Goal: Task Accomplishment & Management: Use online tool/utility

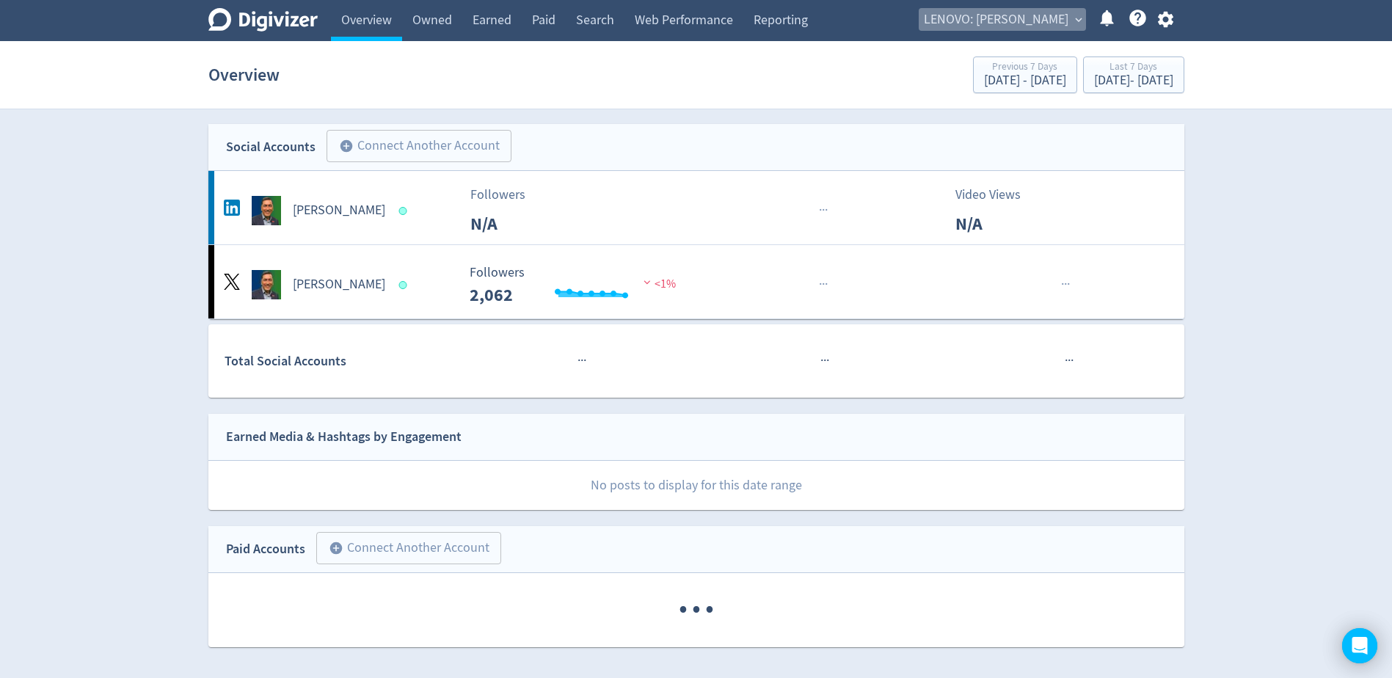
click at [1051, 21] on span "LENOVO: [PERSON_NAME]" at bounding box center [996, 19] width 145 height 23
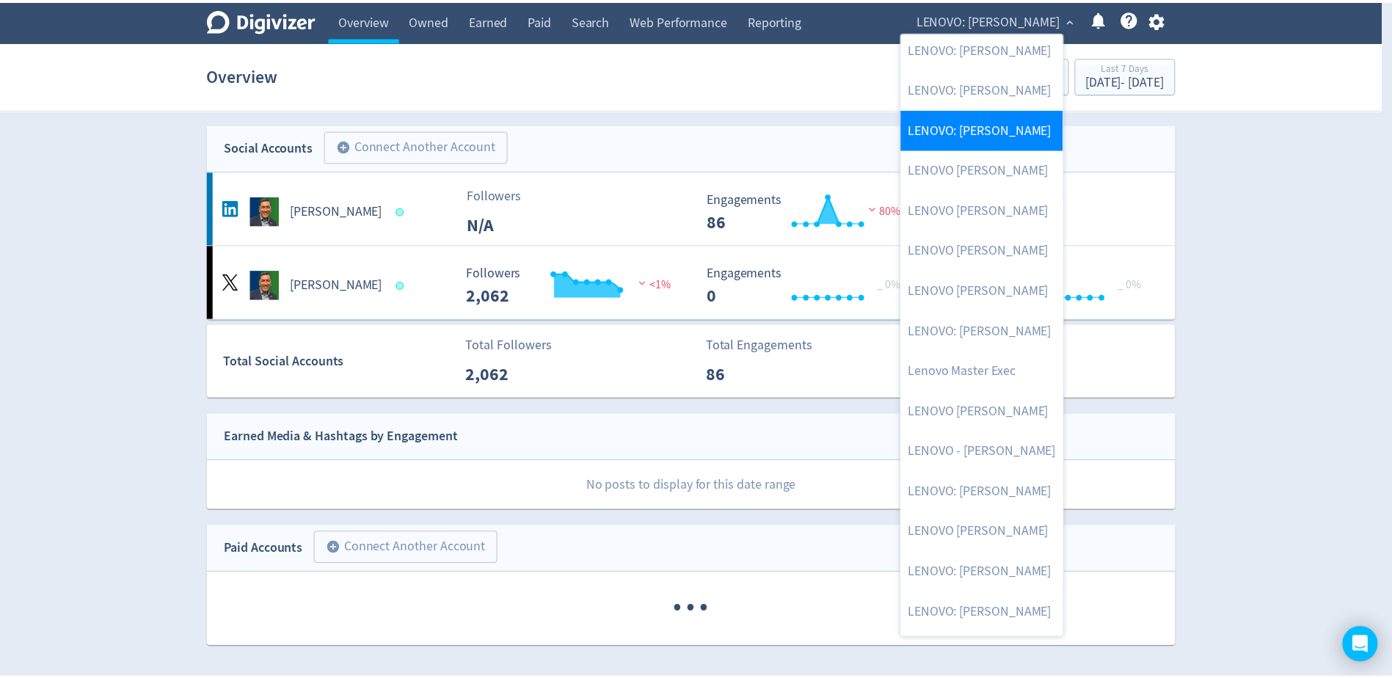
scroll to position [220, 0]
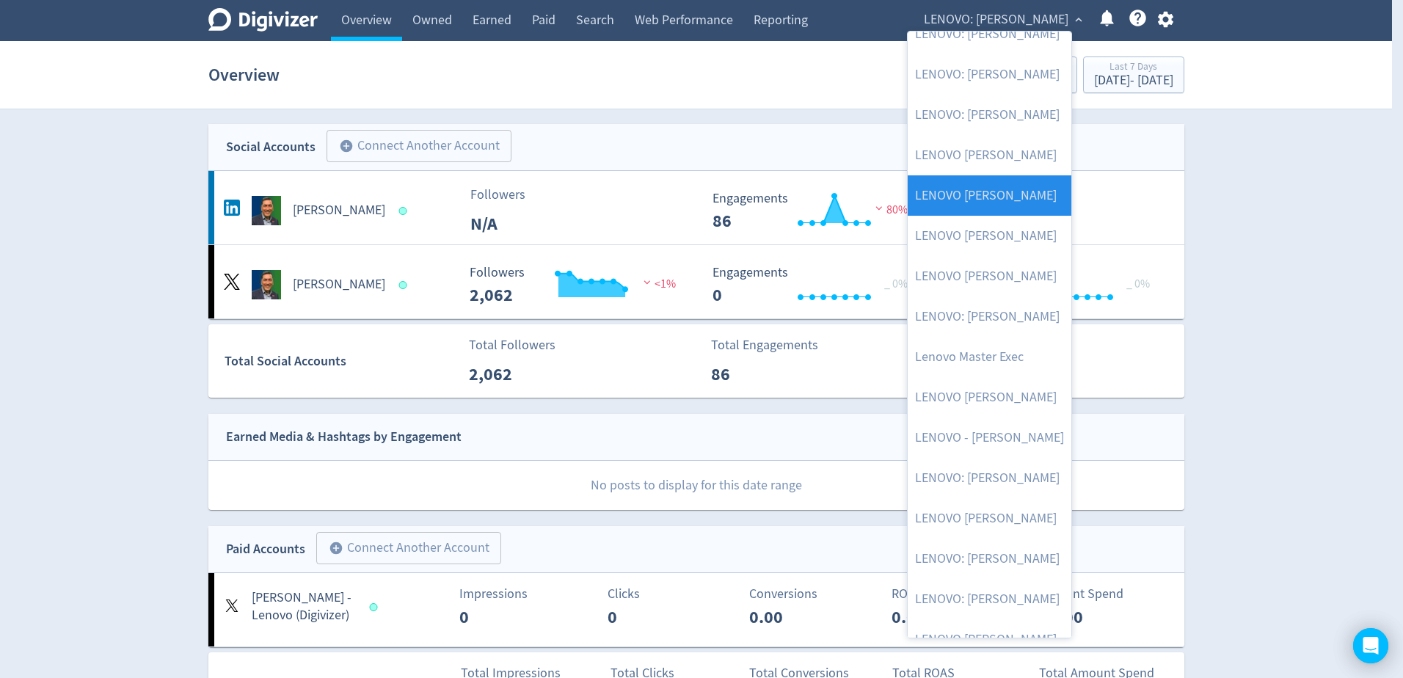
click at [994, 195] on link "LENOVO [PERSON_NAME]" at bounding box center [990, 195] width 164 height 40
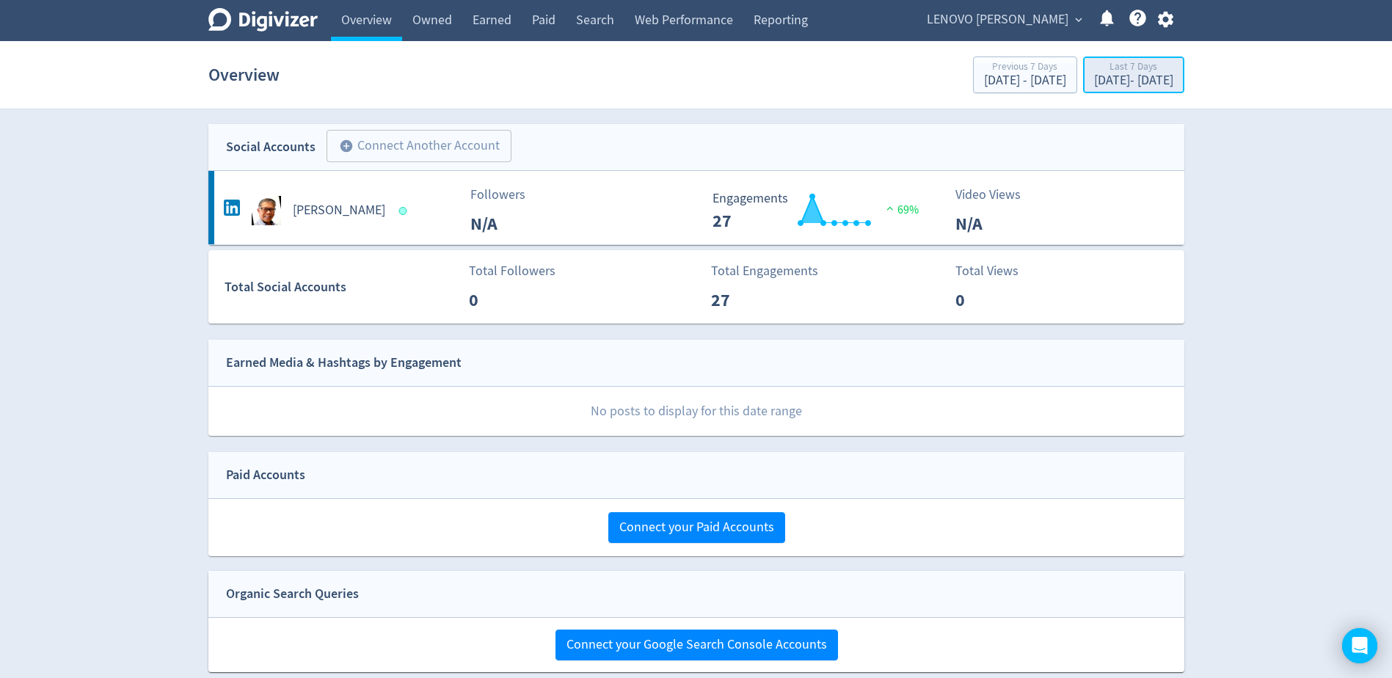
click at [1094, 77] on div "[DATE] - [DATE]" at bounding box center [1133, 80] width 79 height 13
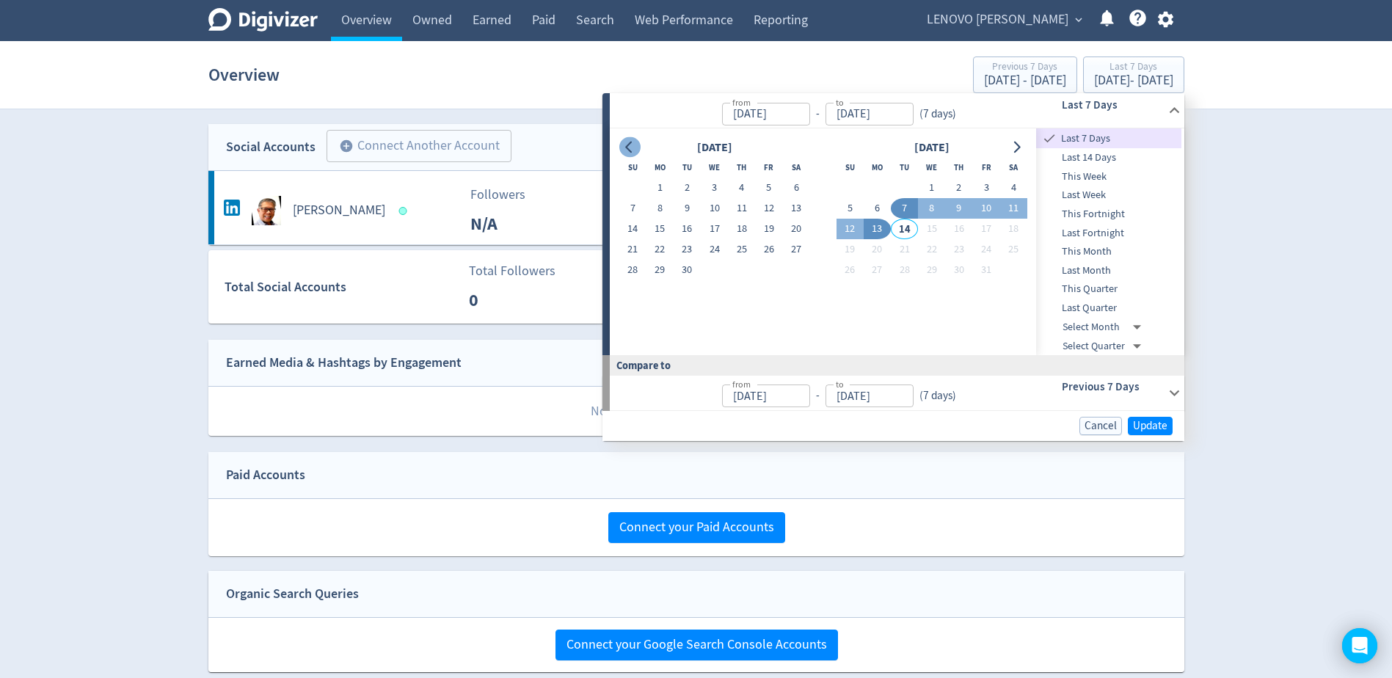
click at [629, 148] on icon "Go to previous month" at bounding box center [630, 148] width 12 height 12
click at [628, 148] on icon "Go to previous month" at bounding box center [630, 148] width 12 height 12
click at [692, 186] on button "1" at bounding box center [687, 188] width 27 height 21
type input "[DATE]"
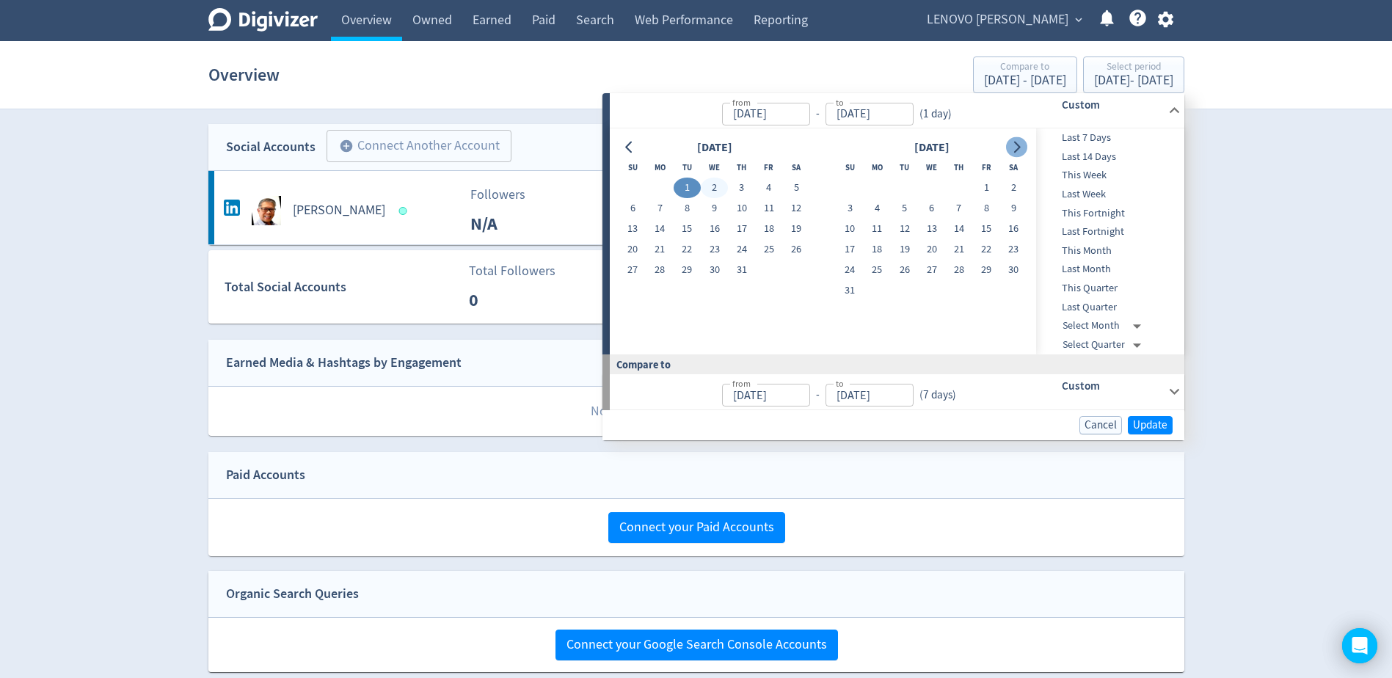
click at [1016, 151] on icon "Go to next month" at bounding box center [1017, 148] width 7 height 12
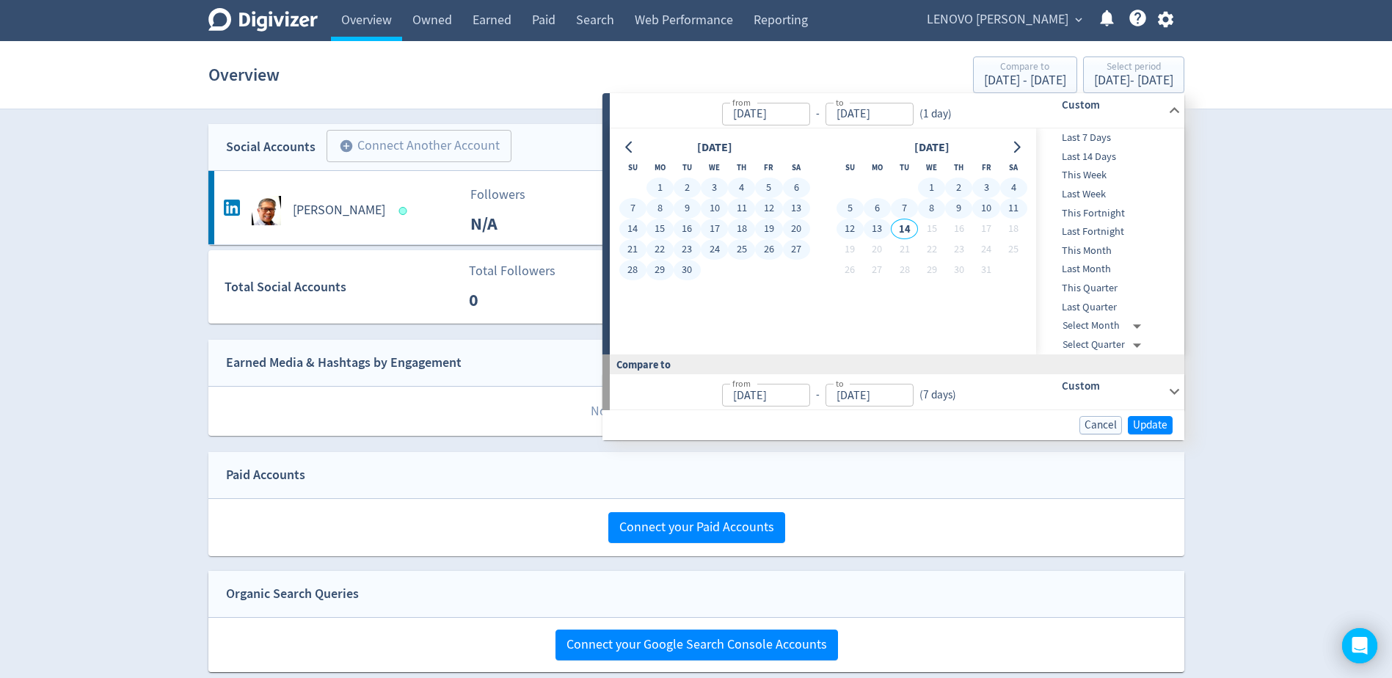
click at [876, 228] on button "13" at bounding box center [877, 229] width 27 height 21
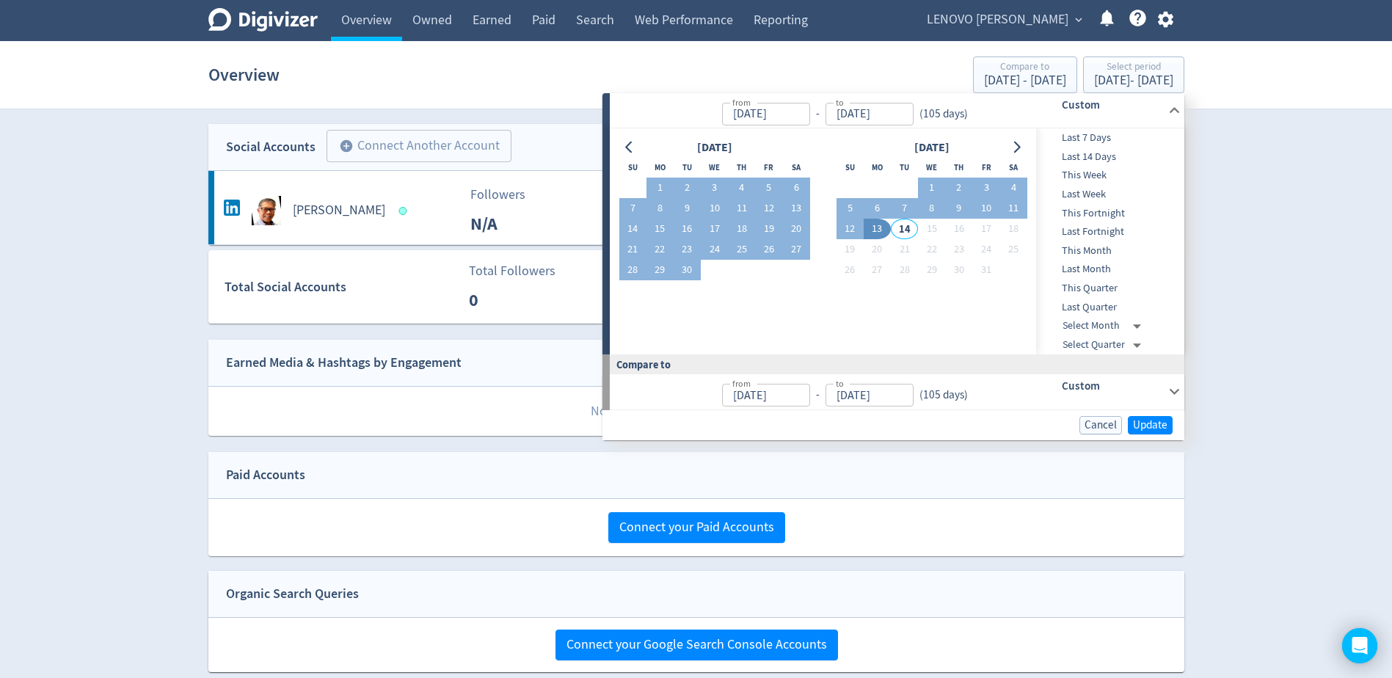
type input "[DATE]"
click at [1155, 428] on span "Update" at bounding box center [1150, 425] width 34 height 11
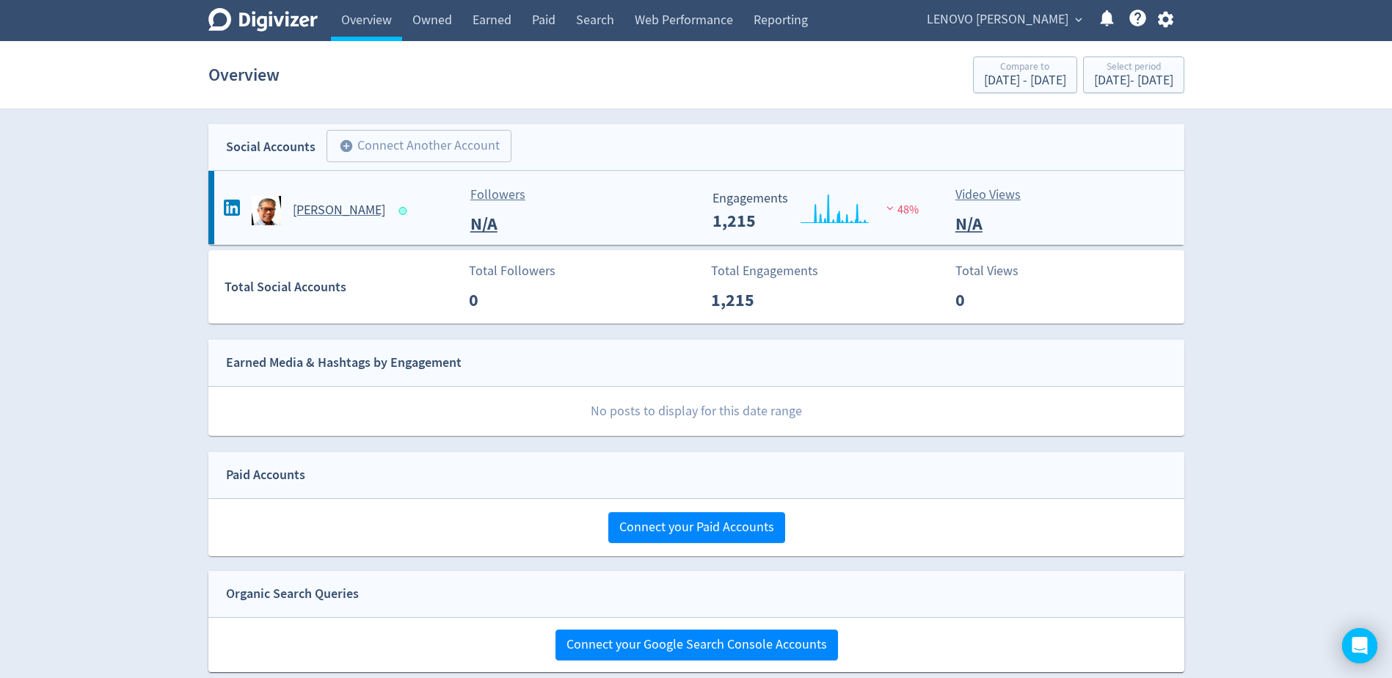
click at [318, 216] on h5 "[PERSON_NAME]" at bounding box center [339, 211] width 92 height 18
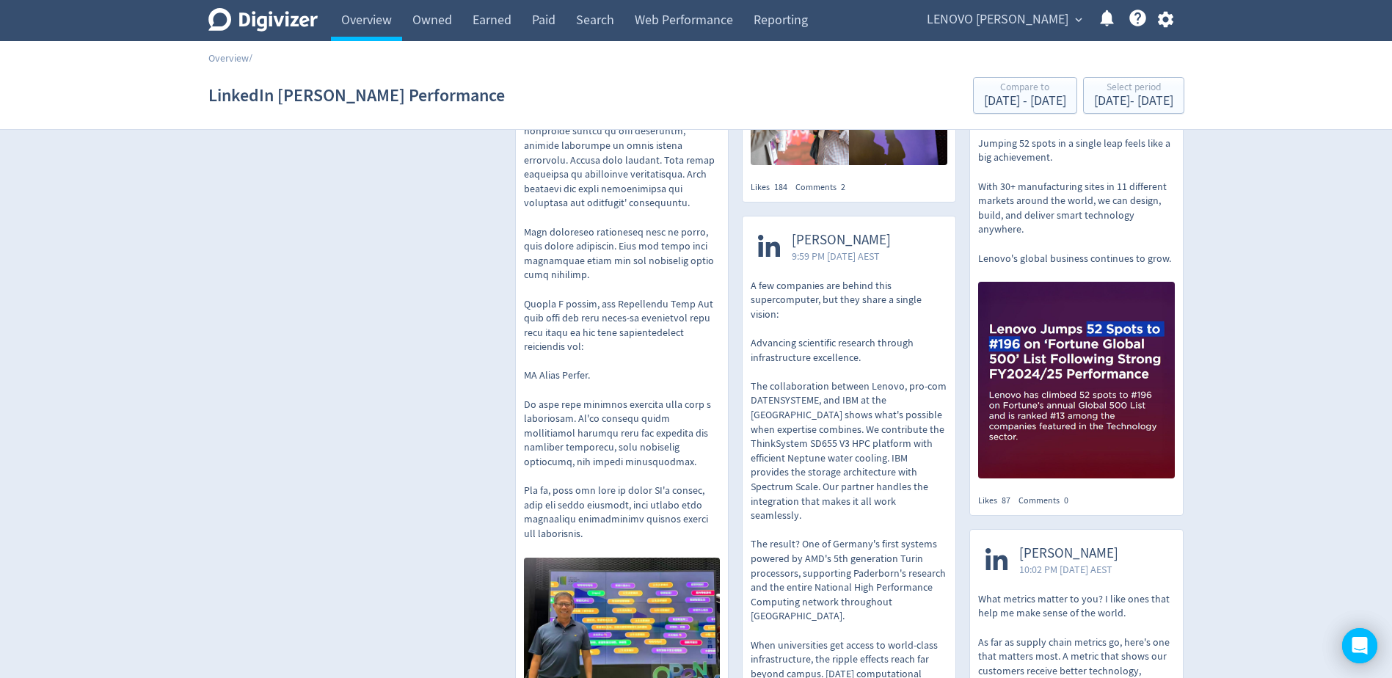
scroll to position [676, 0]
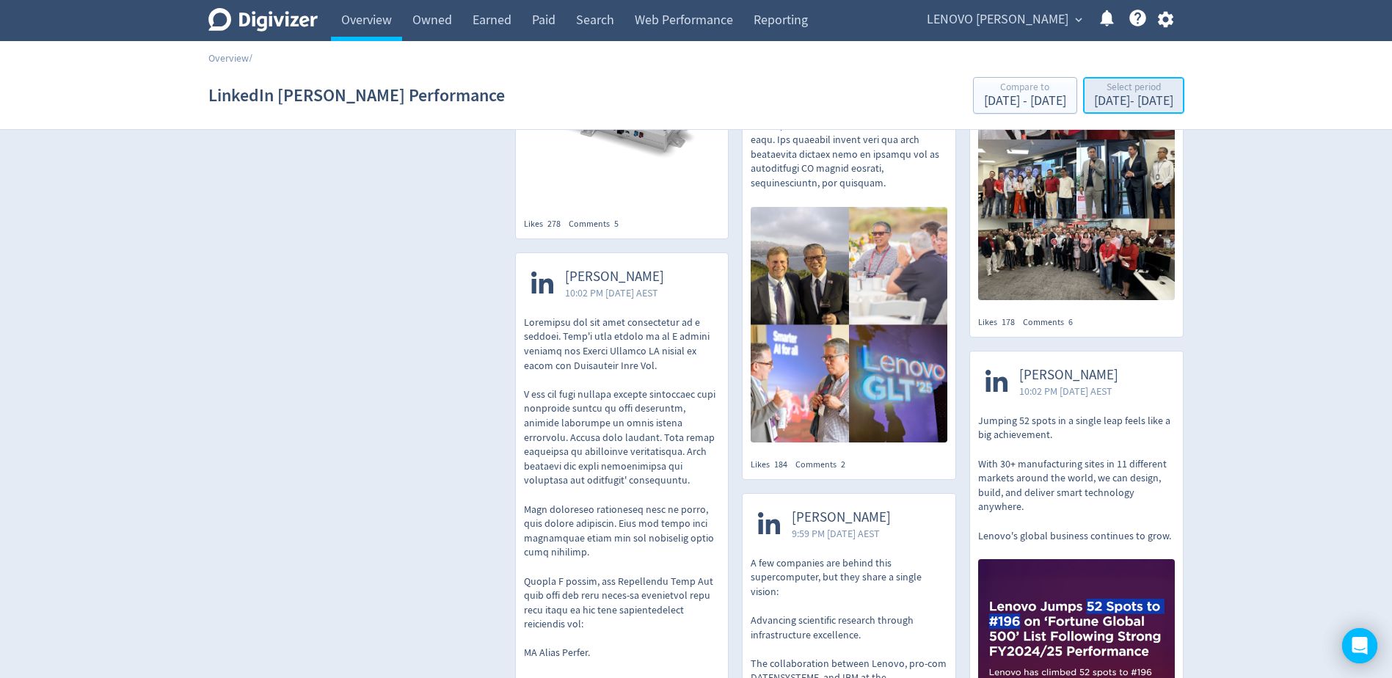
click at [1088, 104] on div "Select period [DATE] - [DATE]" at bounding box center [1134, 96] width 92 height 30
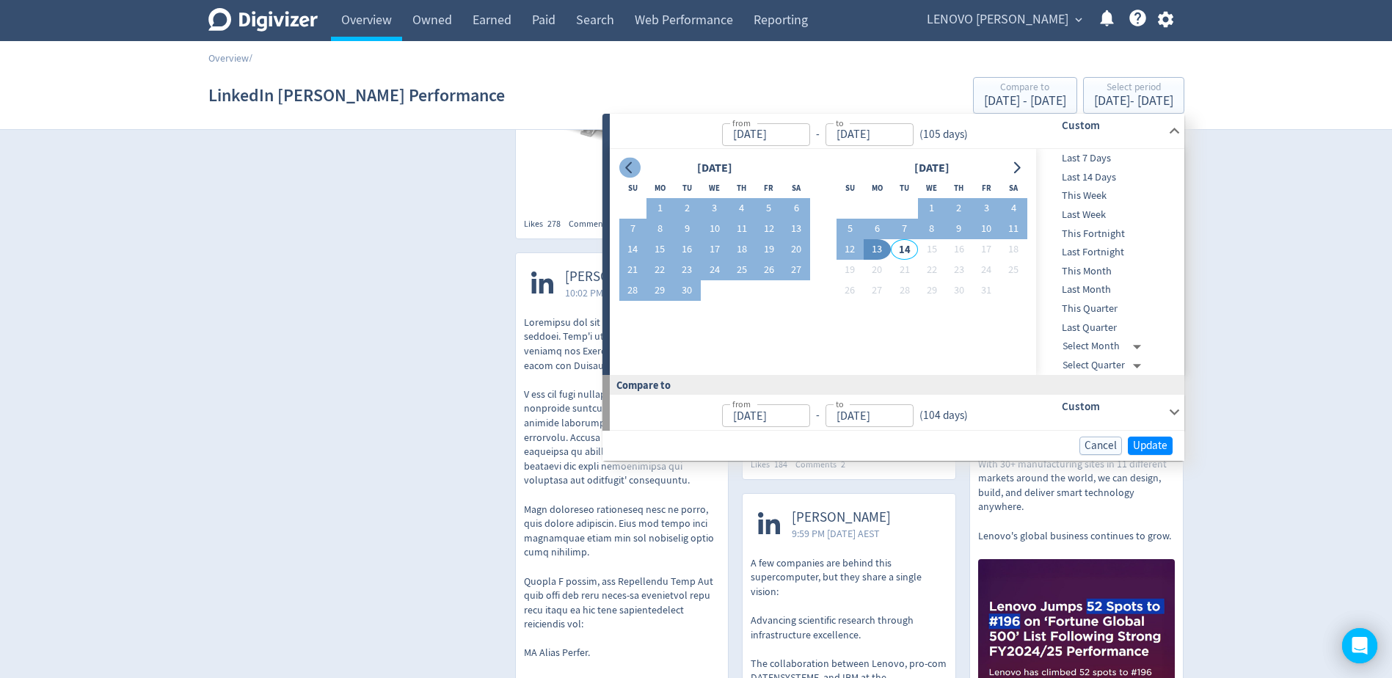
click at [620, 170] on button "Go to previous month" at bounding box center [629, 168] width 21 height 21
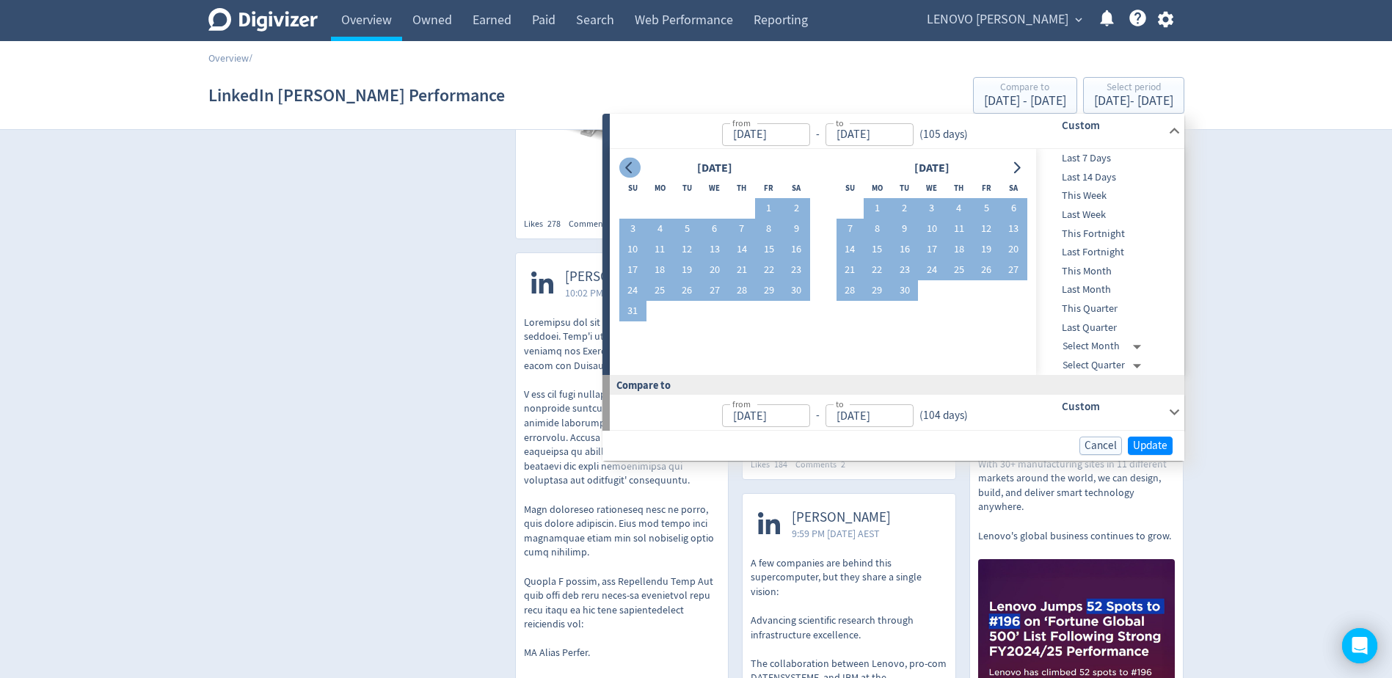
click at [620, 170] on button "Go to previous month" at bounding box center [629, 168] width 21 height 21
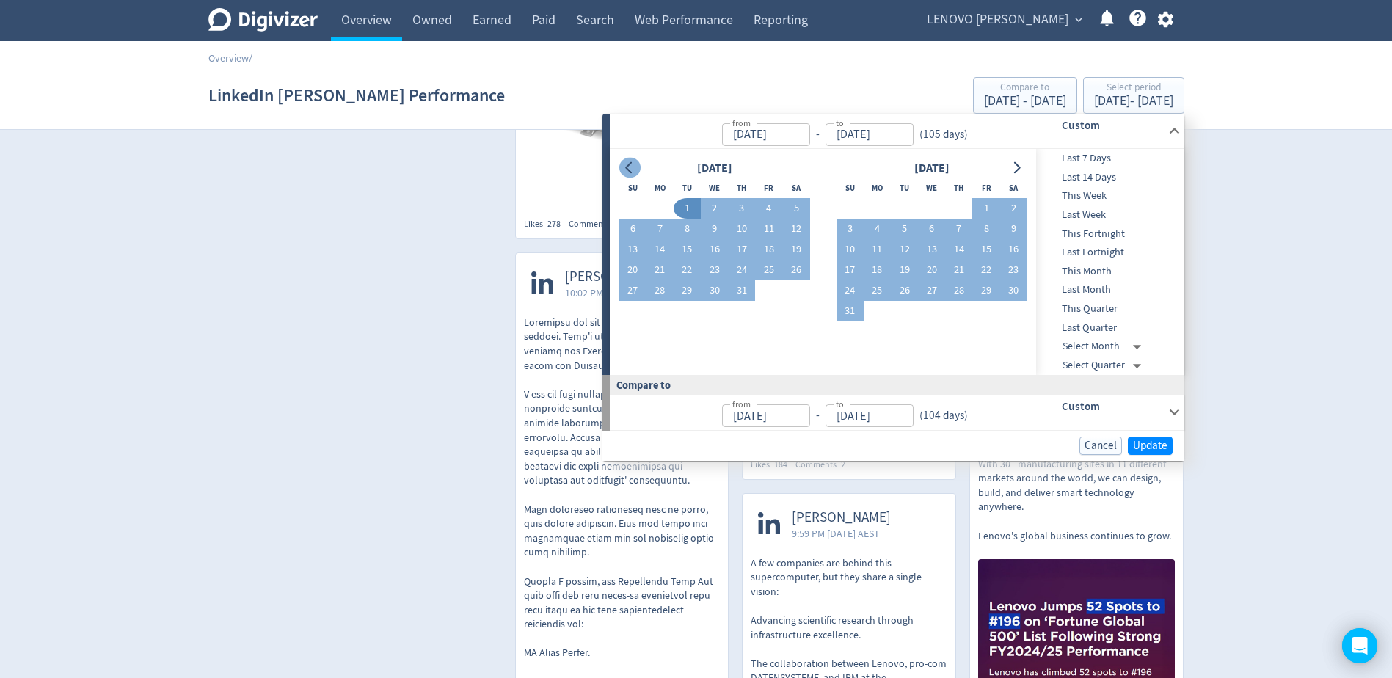
click at [620, 170] on button "Go to previous month" at bounding box center [629, 168] width 21 height 21
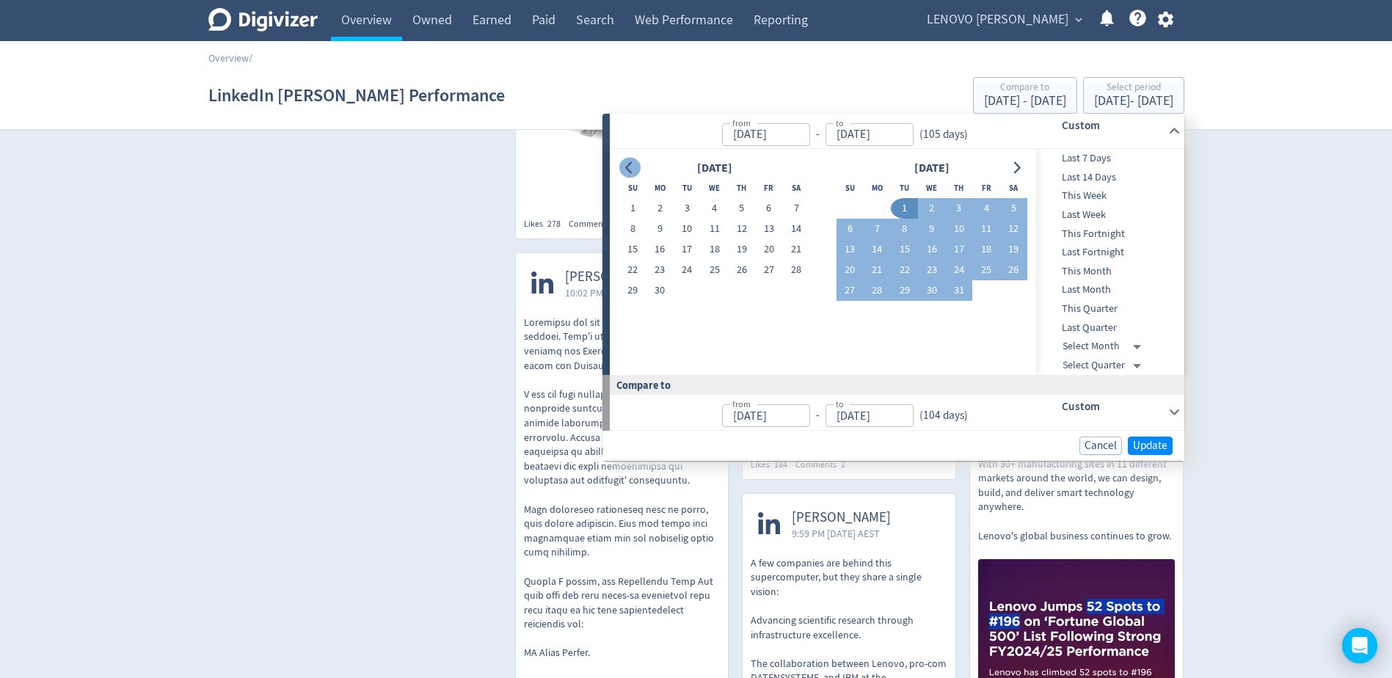
click at [620, 170] on button "Go to previous month" at bounding box center [629, 168] width 21 height 21
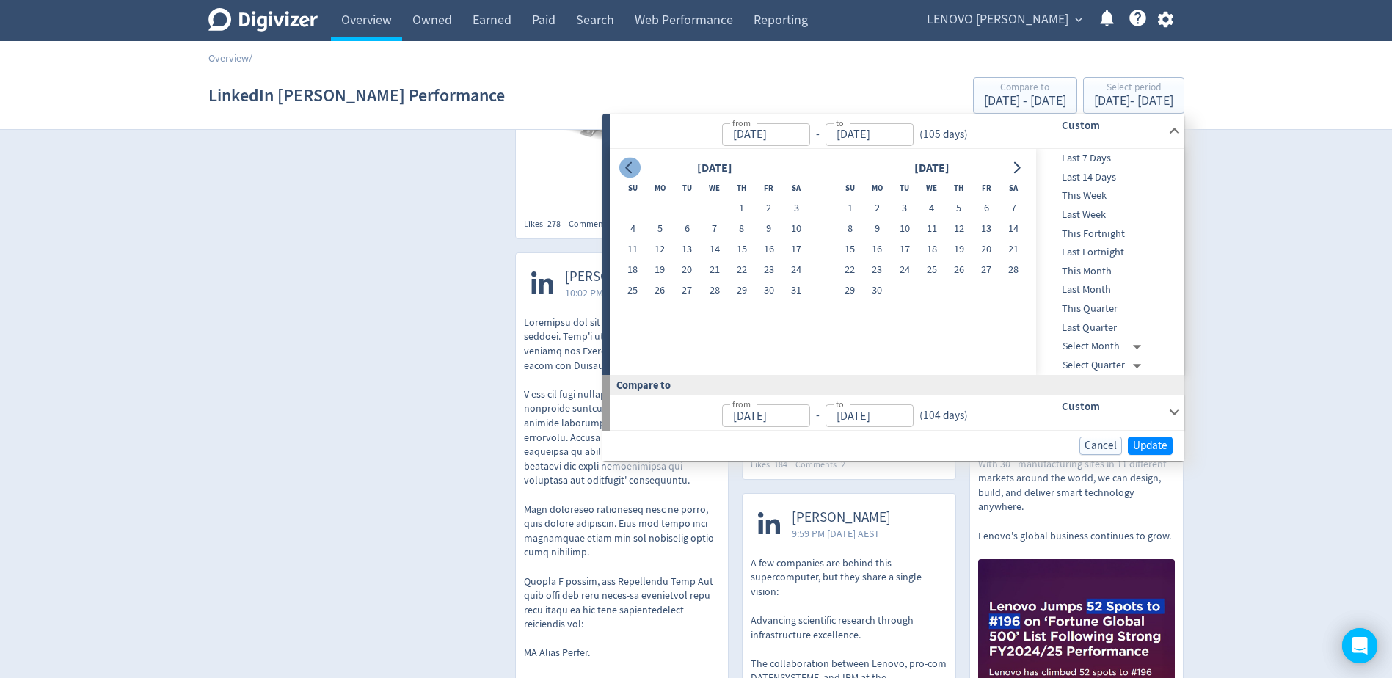
click at [620, 170] on button "Go to previous month" at bounding box center [629, 168] width 21 height 21
click at [688, 214] on button "1" at bounding box center [687, 208] width 27 height 21
type input "[DATE]"
click at [1016, 167] on icon "Go to next month" at bounding box center [1017, 168] width 12 height 12
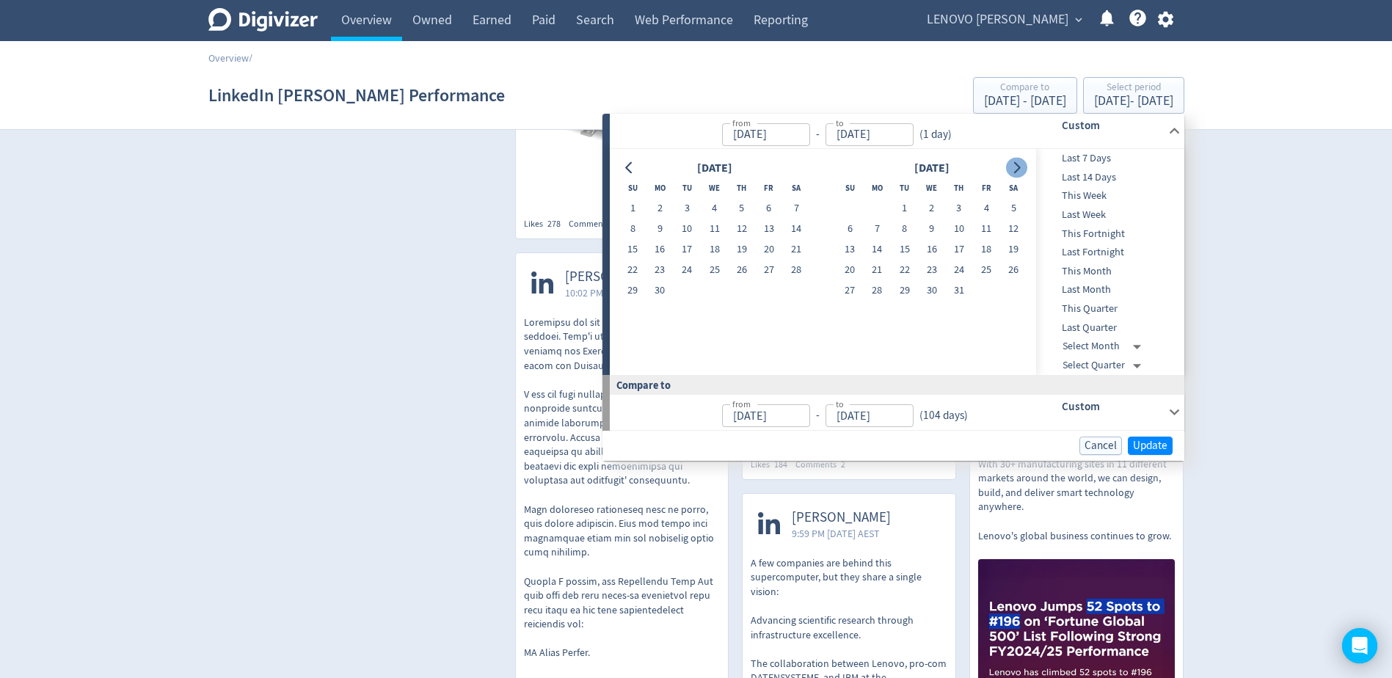
click at [1016, 167] on icon "Go to next month" at bounding box center [1017, 168] width 12 height 12
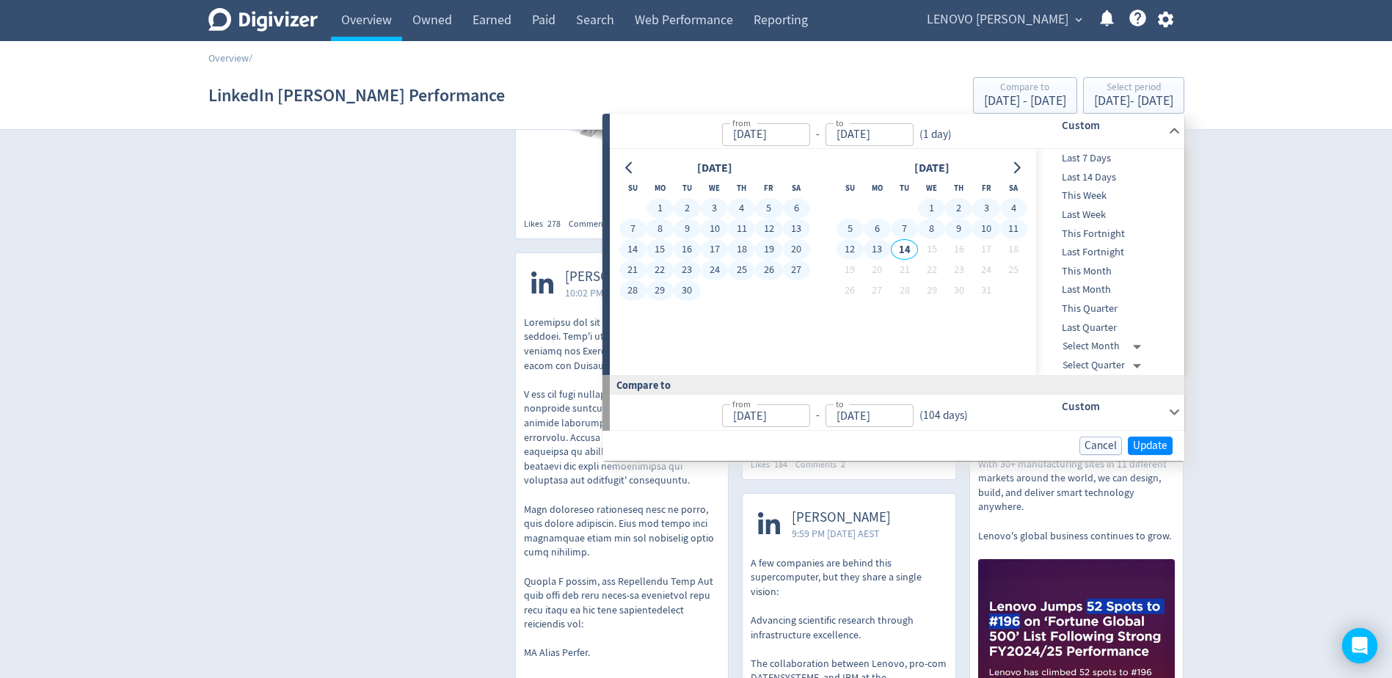
click at [881, 248] on button "13" at bounding box center [877, 249] width 27 height 21
type input "[DATE]"
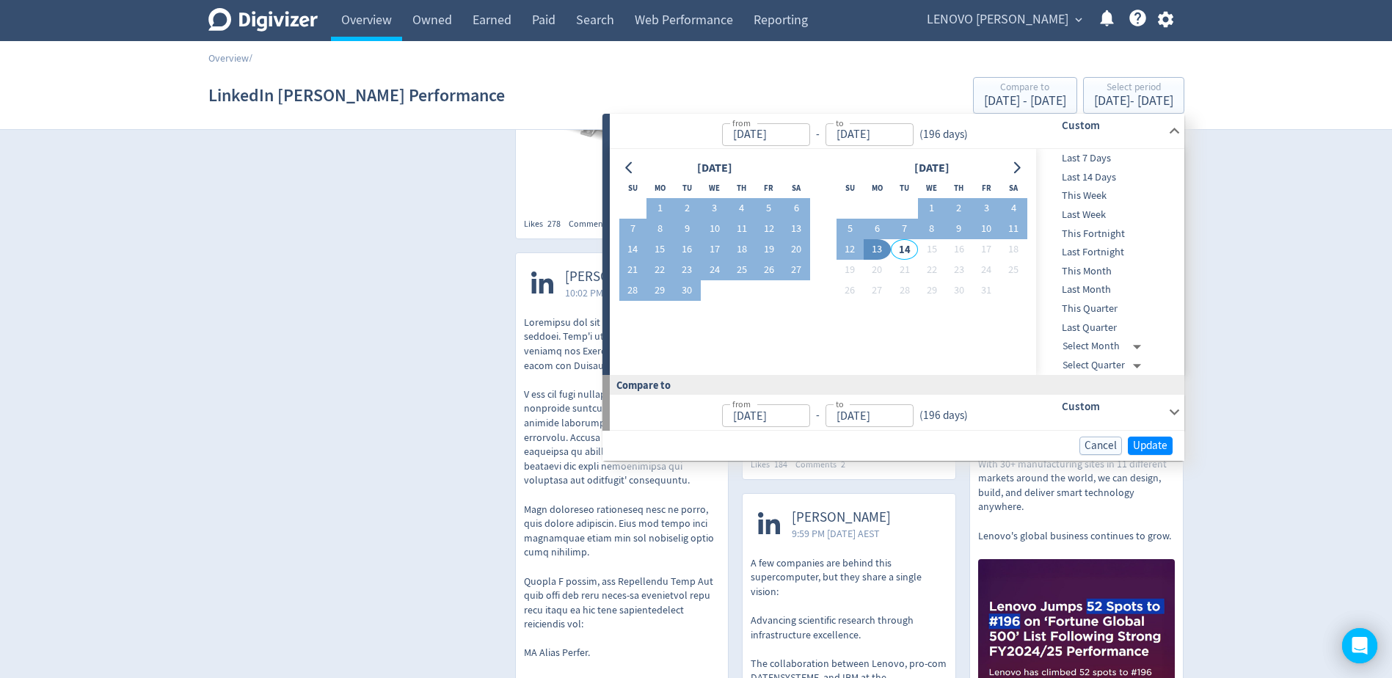
click at [1148, 435] on div "Cancel Update" at bounding box center [894, 446] width 582 height 30
click at [1147, 443] on span "Update" at bounding box center [1150, 445] width 34 height 11
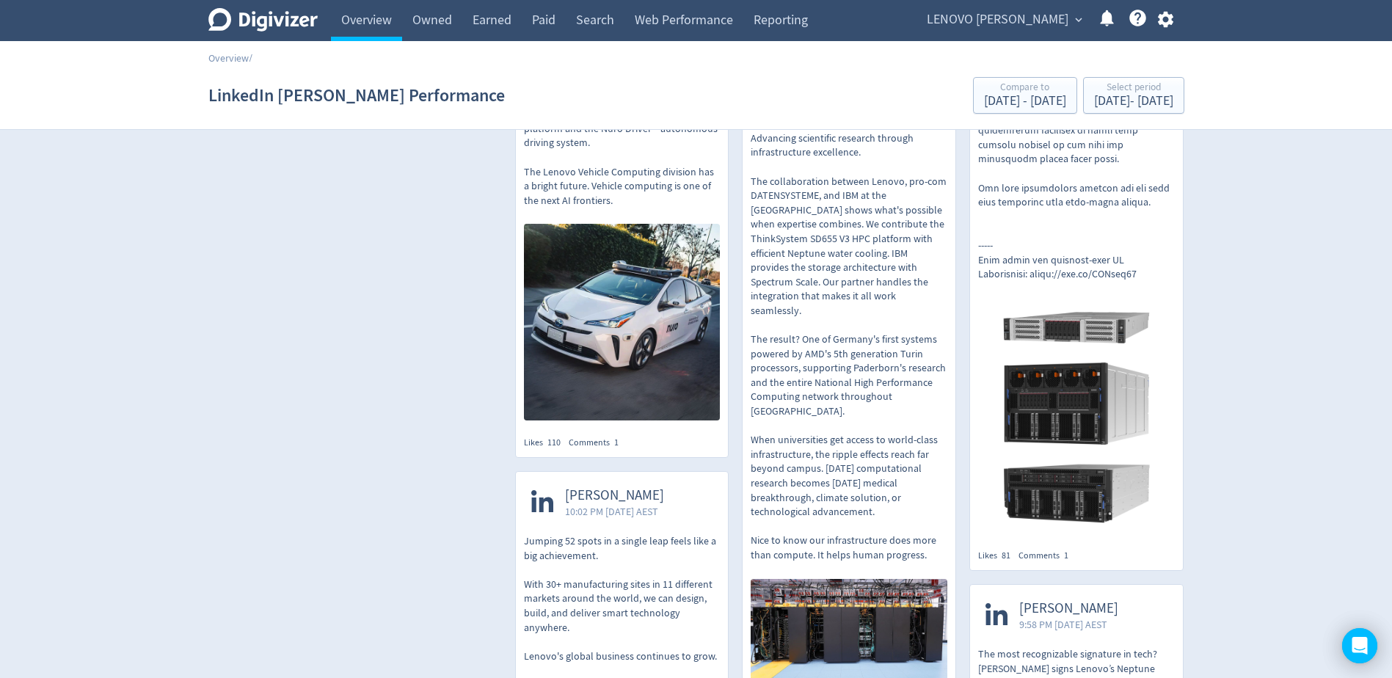
scroll to position [3648, 0]
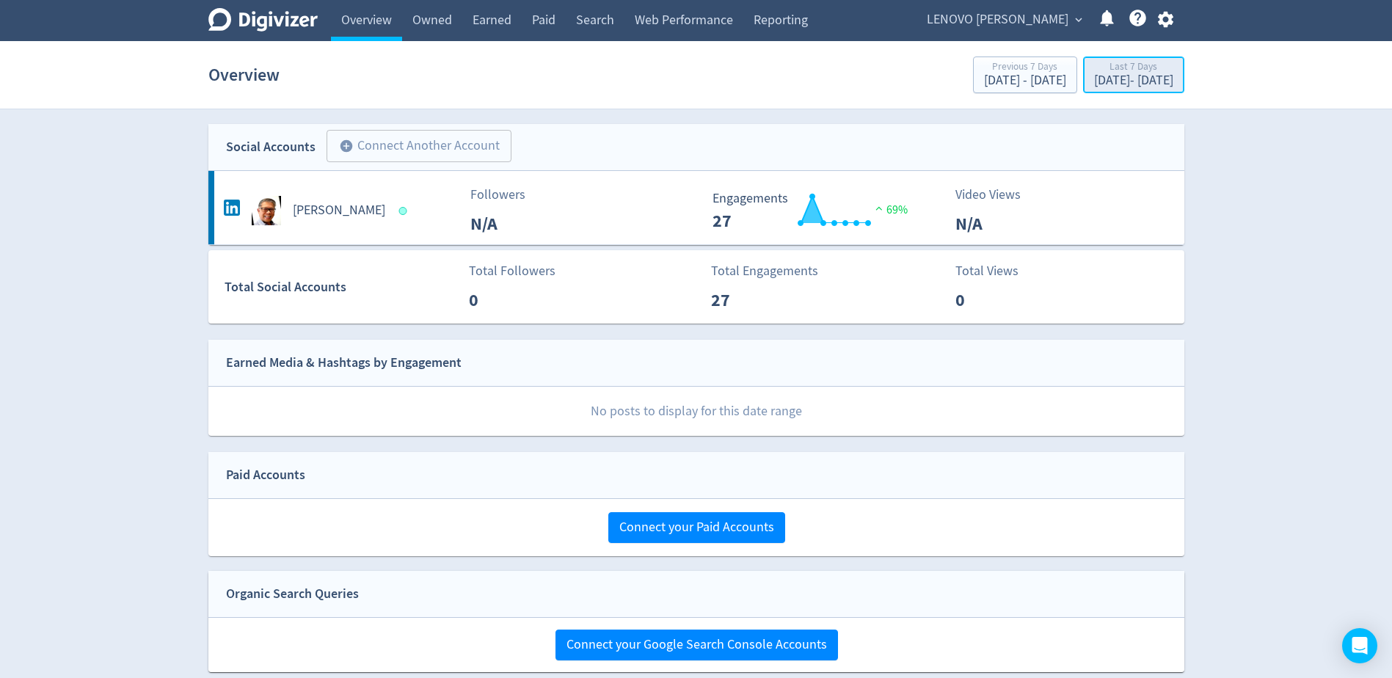
click at [1121, 84] on div "[DATE] - [DATE]" at bounding box center [1133, 80] width 79 height 13
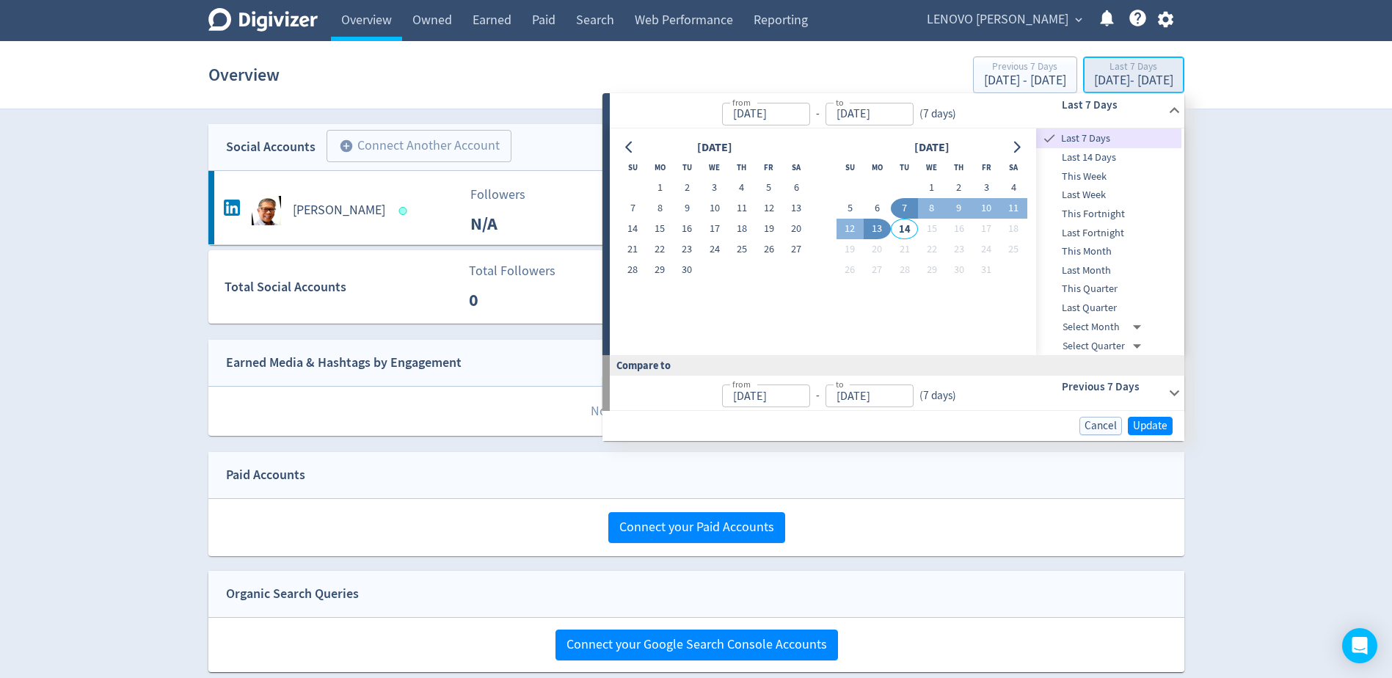
click at [1121, 84] on div "[DATE] - [DATE]" at bounding box center [1133, 80] width 79 height 13
click at [998, 24] on span "LENOVO [PERSON_NAME]" at bounding box center [998, 19] width 142 height 23
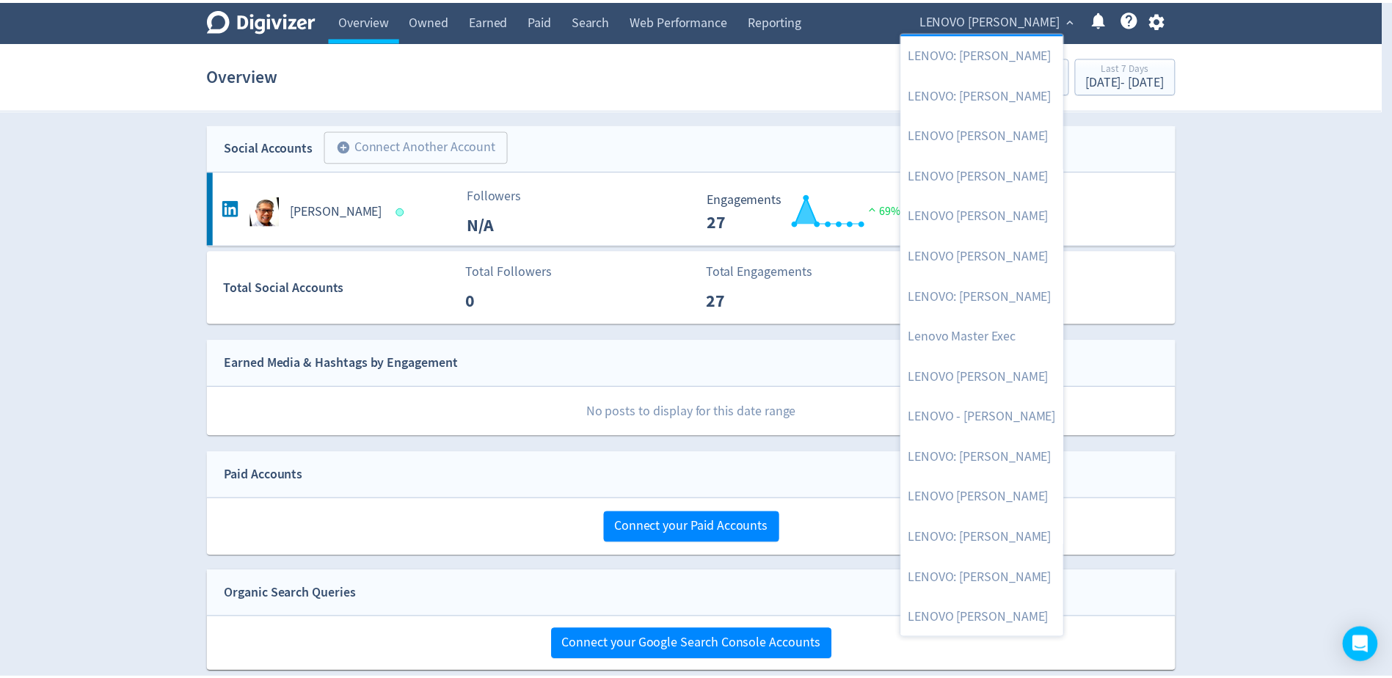
scroll to position [242, 0]
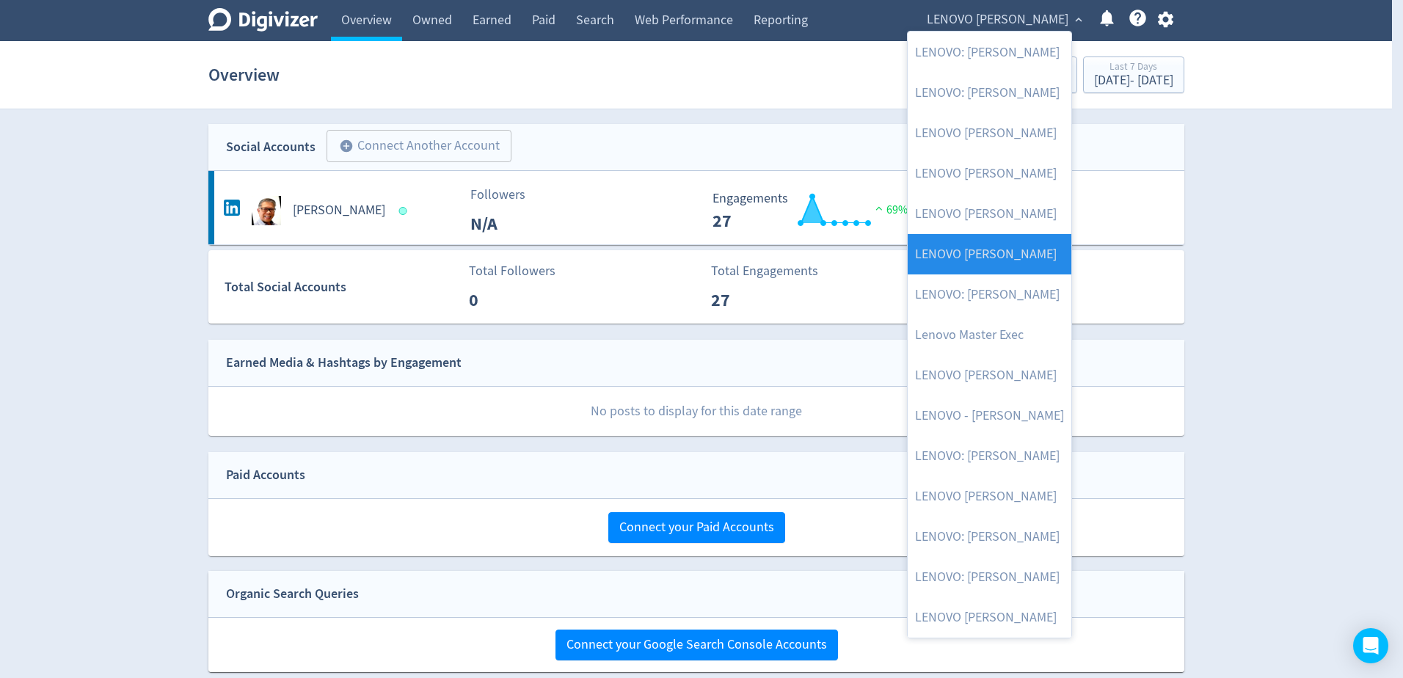
click at [969, 251] on link "LENOVO [PERSON_NAME]" at bounding box center [990, 254] width 164 height 40
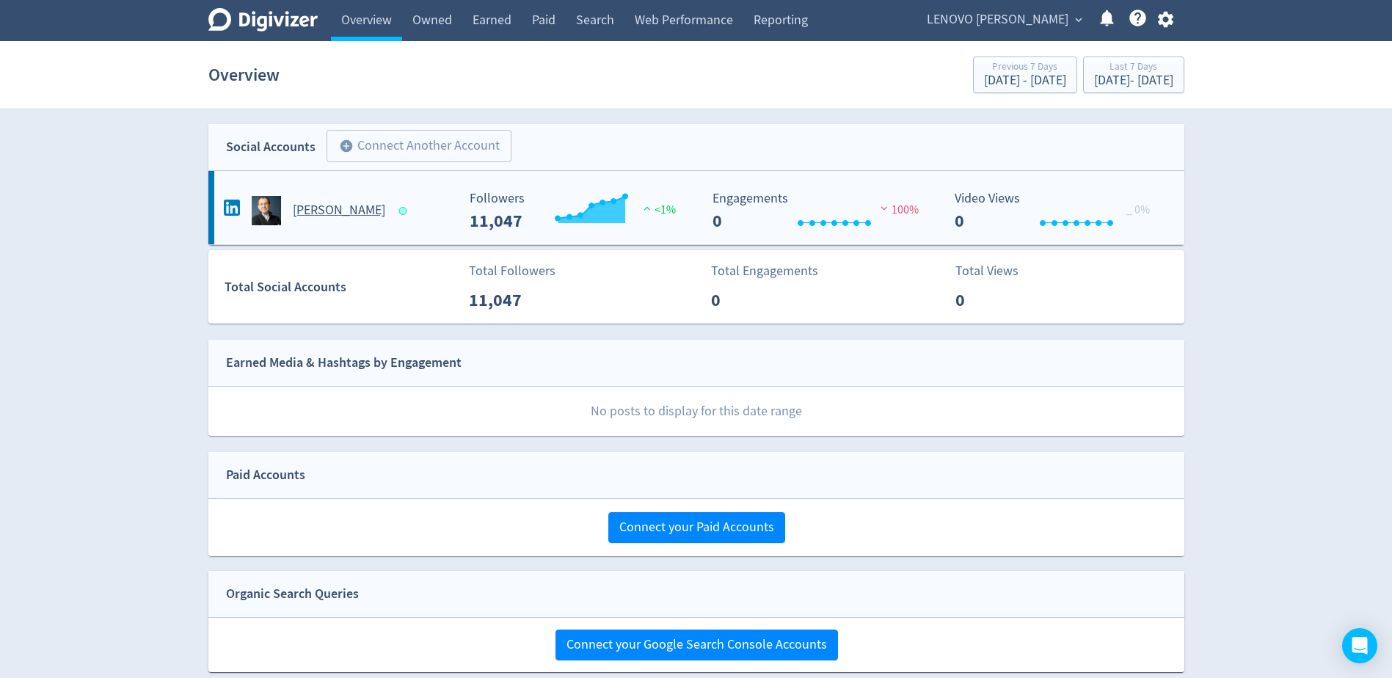
click at [346, 216] on h5 "Luca Rossi" at bounding box center [339, 211] width 92 height 18
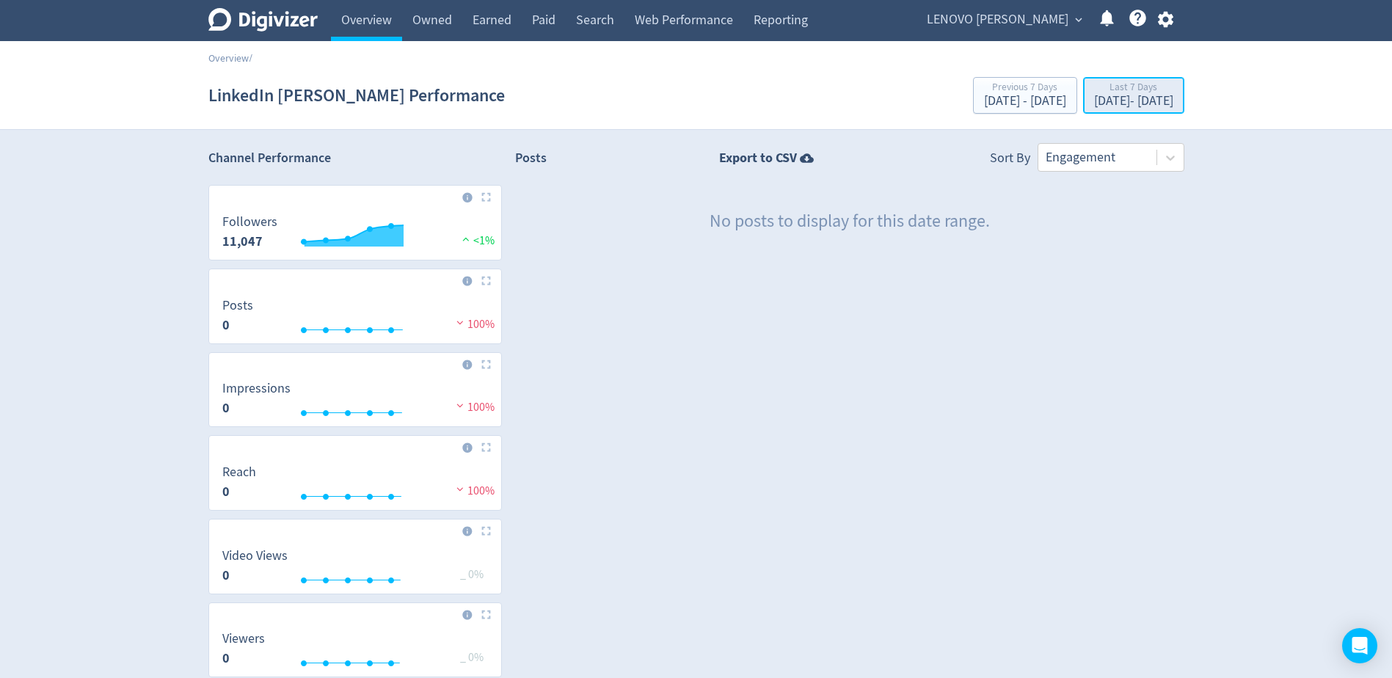
click at [1114, 101] on div "[DATE] - [DATE]" at bounding box center [1133, 101] width 79 height 13
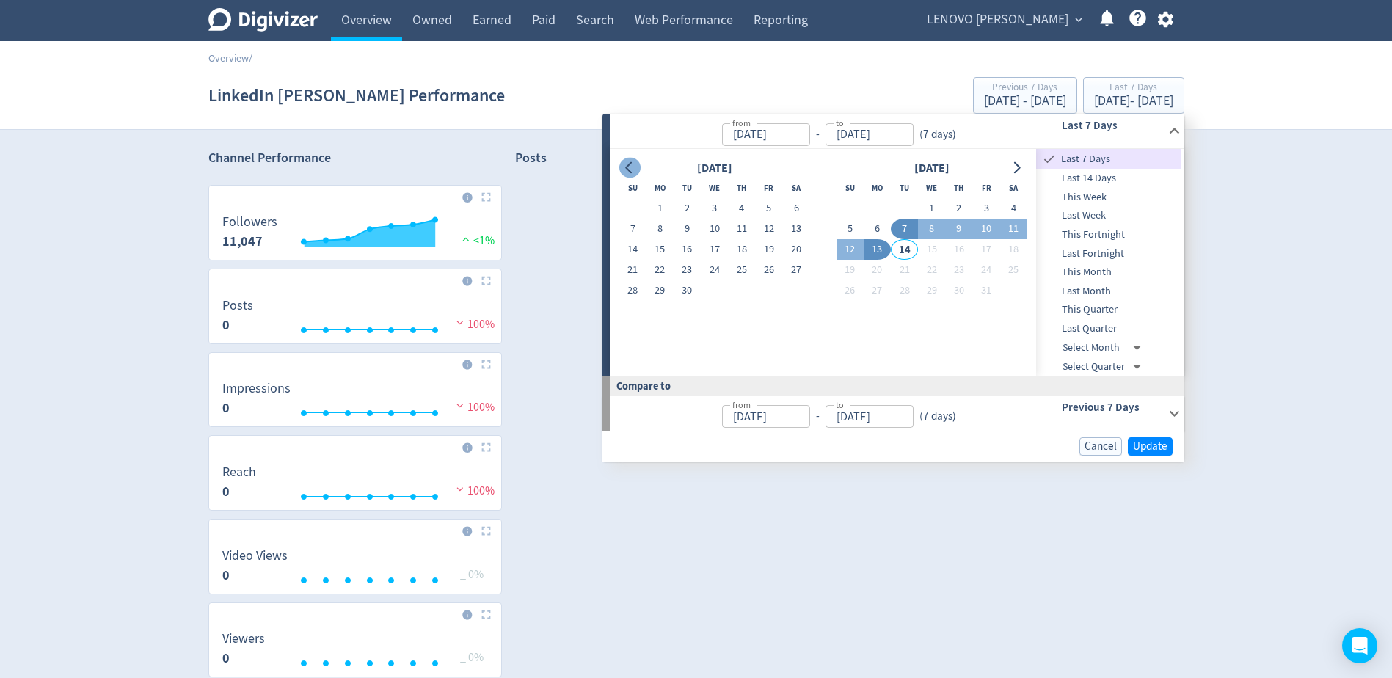
click at [624, 170] on icon "Go to previous month" at bounding box center [630, 168] width 12 height 12
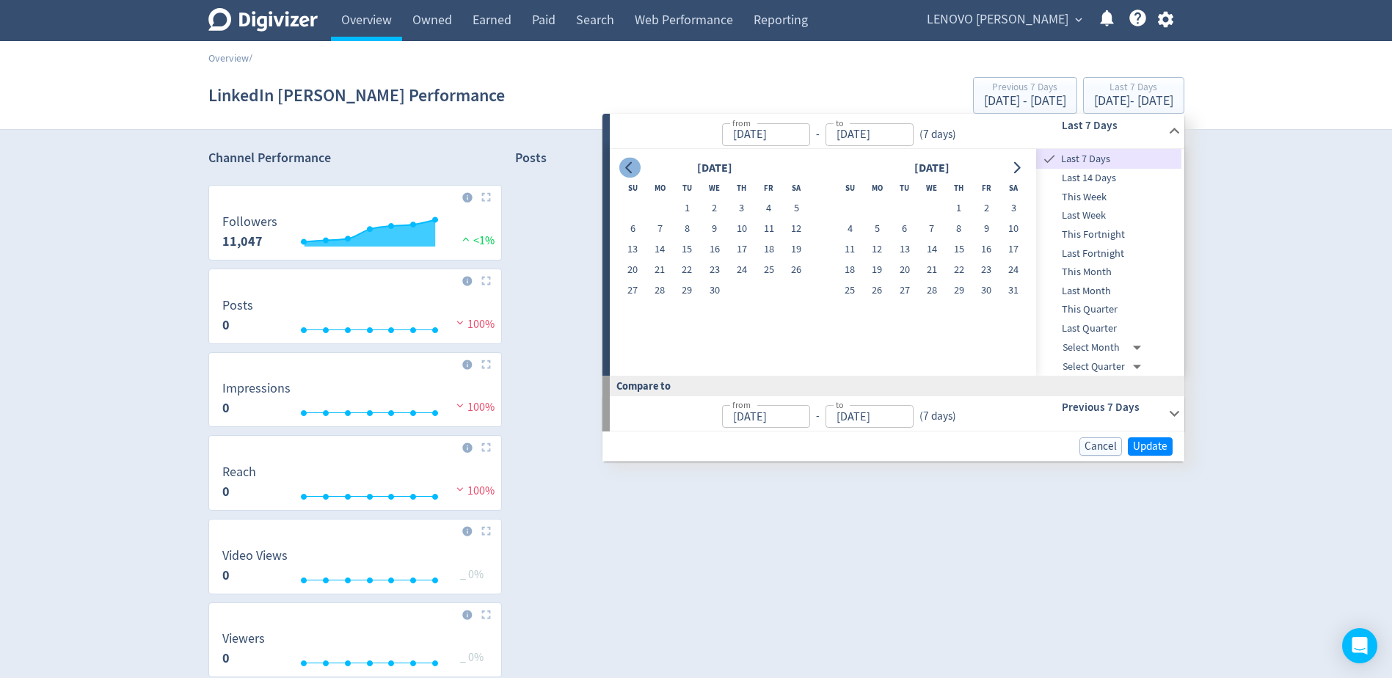
click at [624, 170] on icon "Go to previous month" at bounding box center [630, 168] width 12 height 12
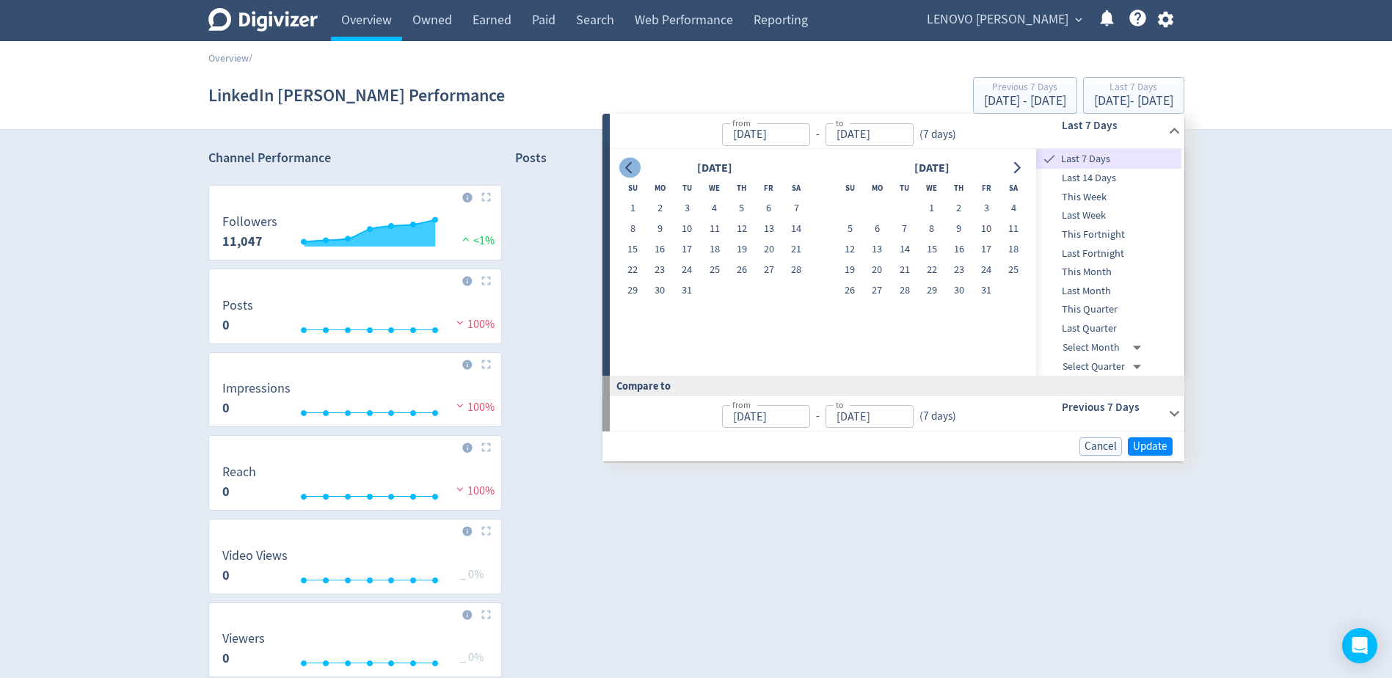
click at [624, 170] on icon "Go to previous month" at bounding box center [630, 168] width 12 height 12
click at [1024, 170] on button "Go to next month" at bounding box center [1016, 168] width 21 height 21
click at [630, 210] on button "1" at bounding box center [632, 208] width 27 height 21
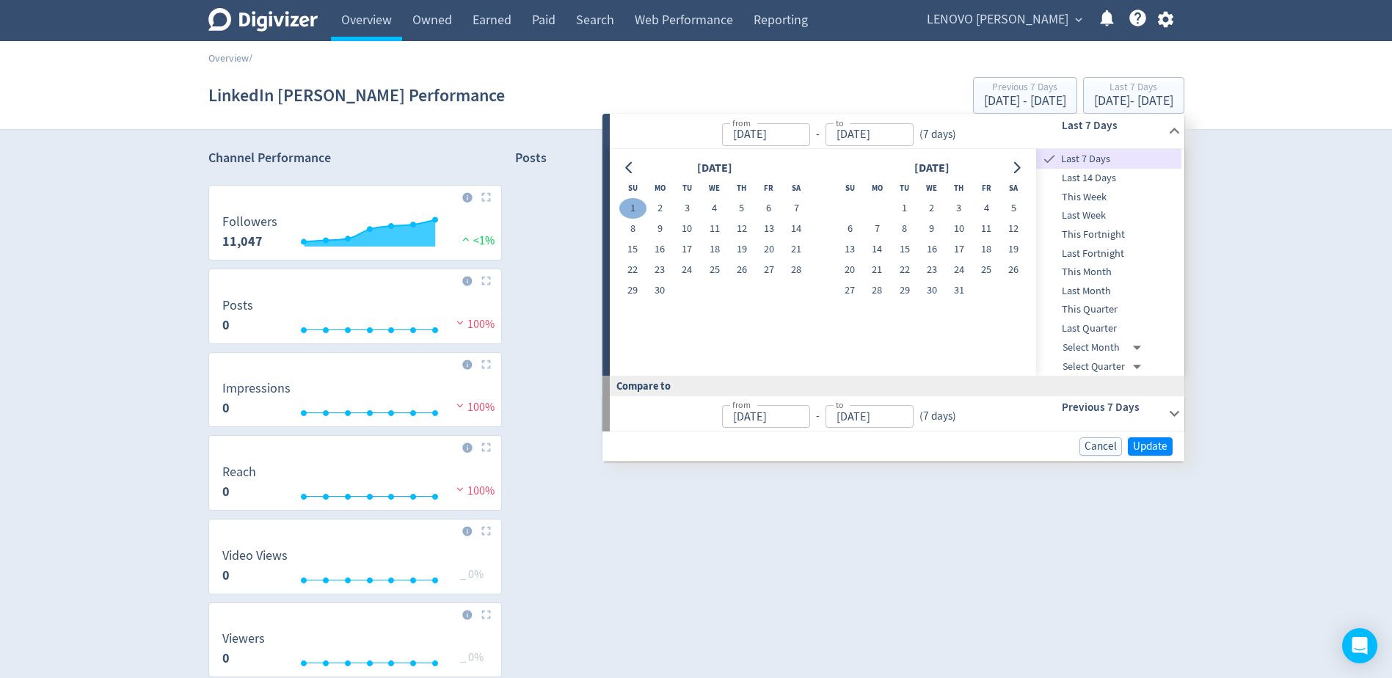
type input "Sep 01, 2024"
click at [1011, 167] on icon "Go to next month" at bounding box center [1017, 168] width 12 height 12
click at [1012, 167] on icon "Go to next month" at bounding box center [1017, 168] width 12 height 12
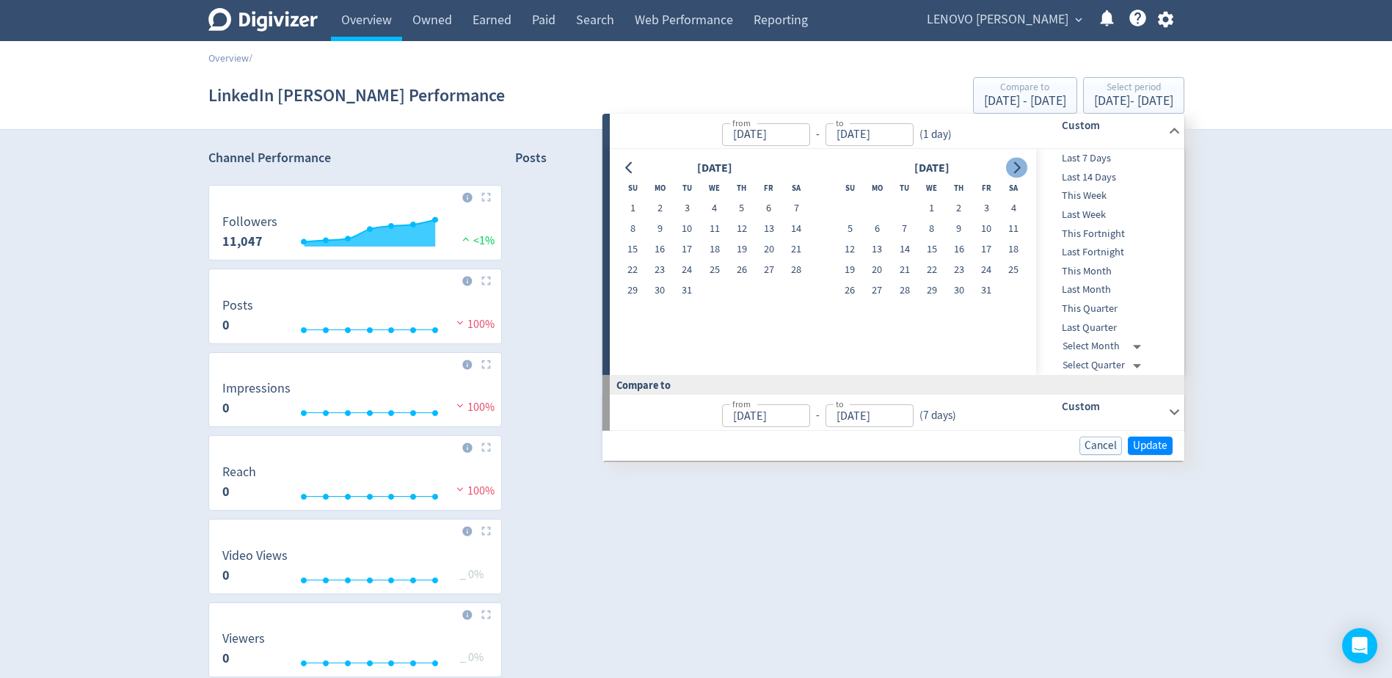
click at [1012, 167] on icon "Go to next month" at bounding box center [1017, 168] width 12 height 12
click at [1013, 167] on icon "Go to next month" at bounding box center [1017, 168] width 12 height 12
click at [1013, 168] on icon "Go to next month" at bounding box center [1017, 168] width 12 height 12
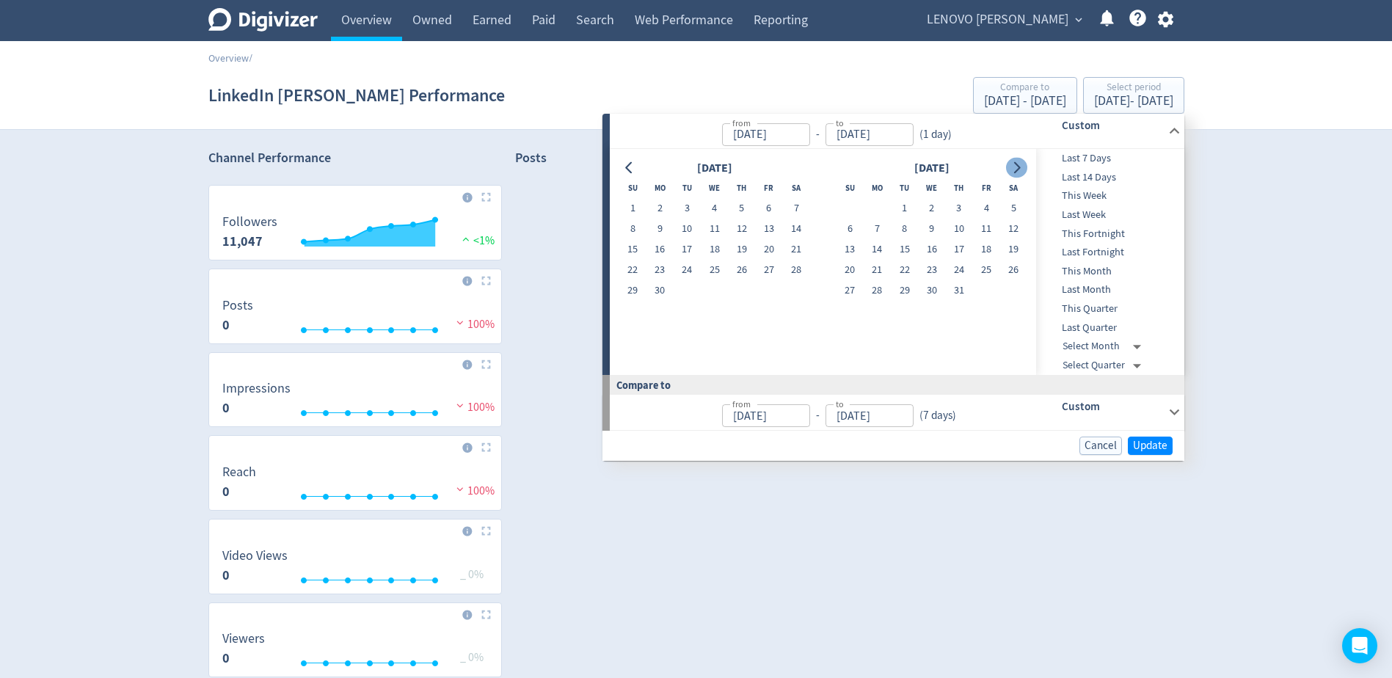
click at [1013, 168] on icon "Go to next month" at bounding box center [1017, 168] width 12 height 12
click at [627, 169] on icon "Go to previous month" at bounding box center [628, 168] width 7 height 12
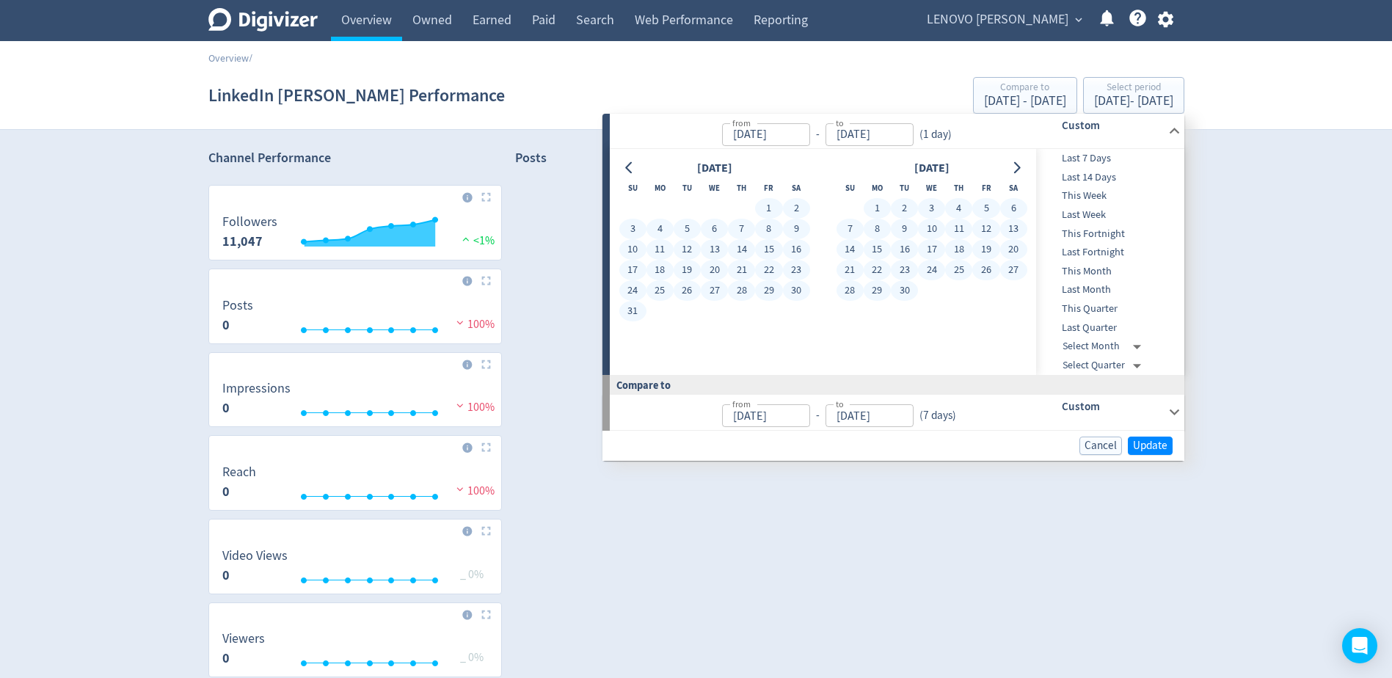
click at [903, 296] on button "30" at bounding box center [904, 290] width 27 height 21
type input "[DATE]"
type input "Aug 03, 2023"
type input "Aug 31, 2024"
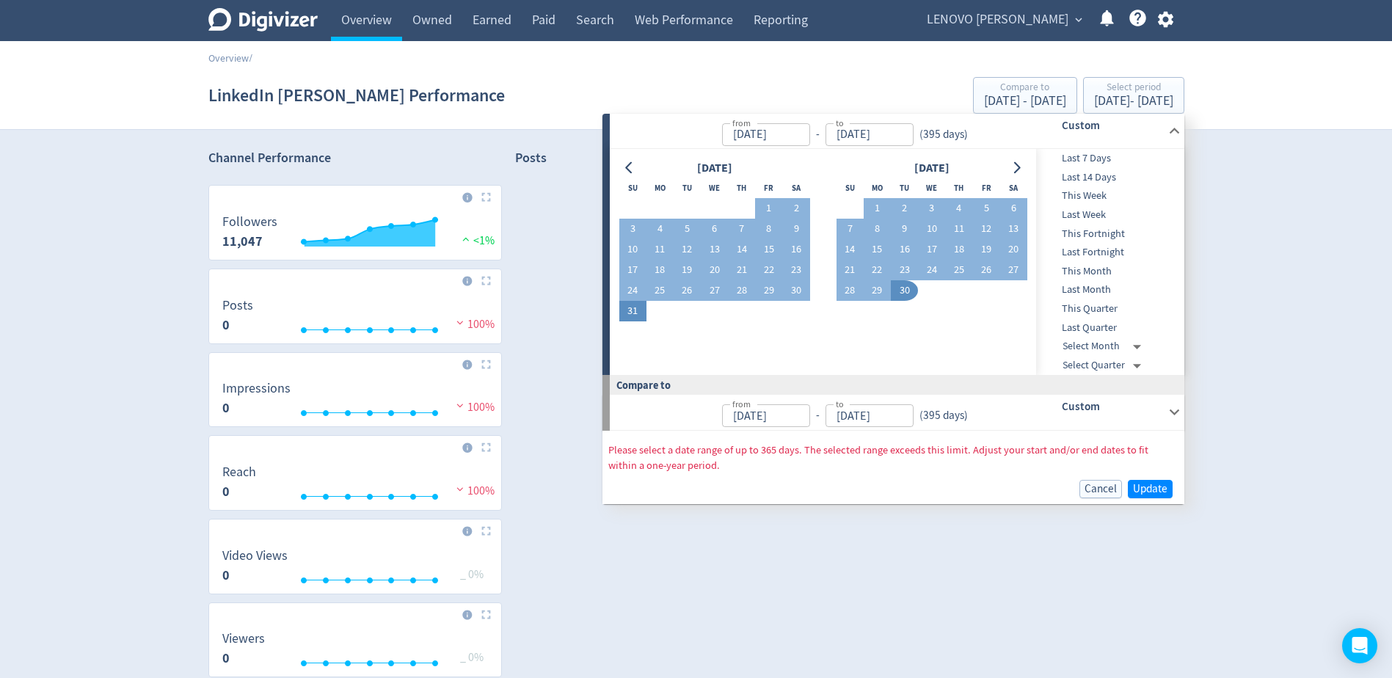
click at [638, 307] on button "31" at bounding box center [632, 311] width 27 height 21
type input "Aug 31, 2025"
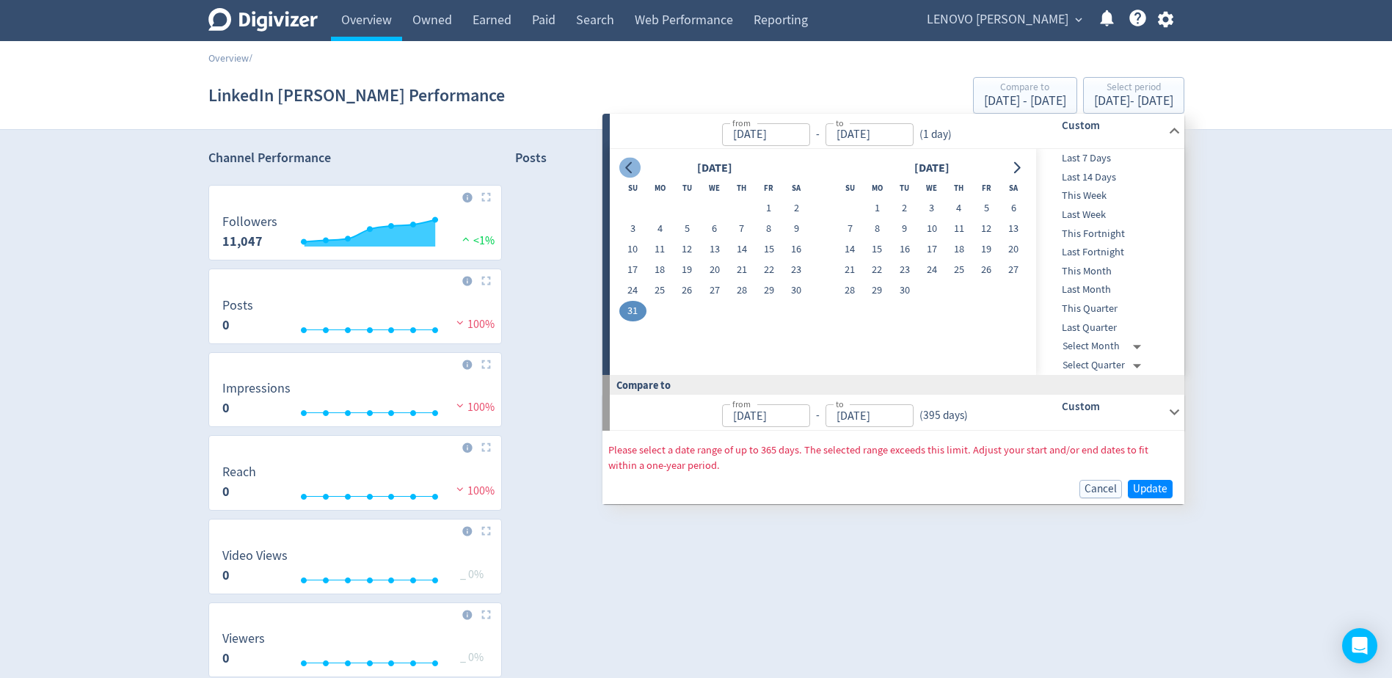
click at [626, 165] on icon "Go to previous month" at bounding box center [630, 168] width 12 height 12
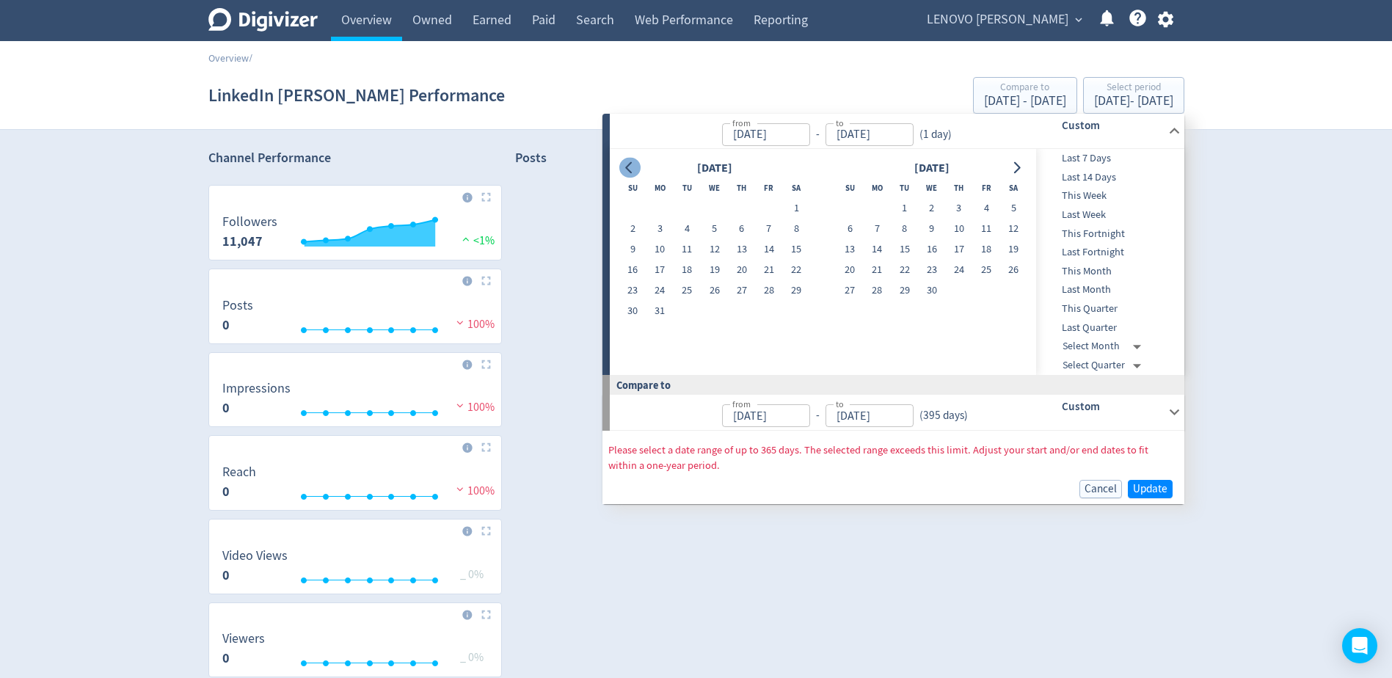
click at [626, 165] on icon "Go to previous month" at bounding box center [630, 168] width 12 height 12
click at [626, 167] on icon "Go to previous month" at bounding box center [630, 168] width 12 height 12
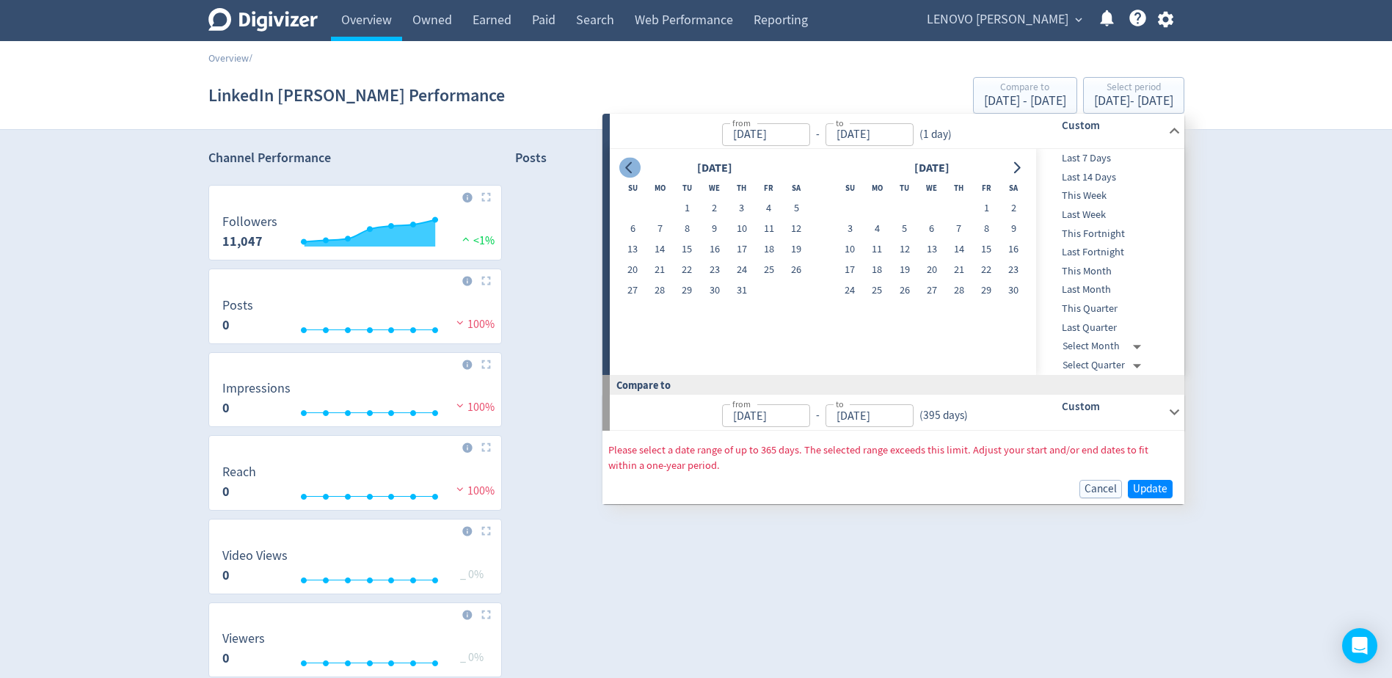
click at [626, 167] on icon "Go to previous month" at bounding box center [630, 168] width 12 height 12
click at [632, 207] on button "1" at bounding box center [632, 208] width 27 height 21
type input "Sep 01, 2024"
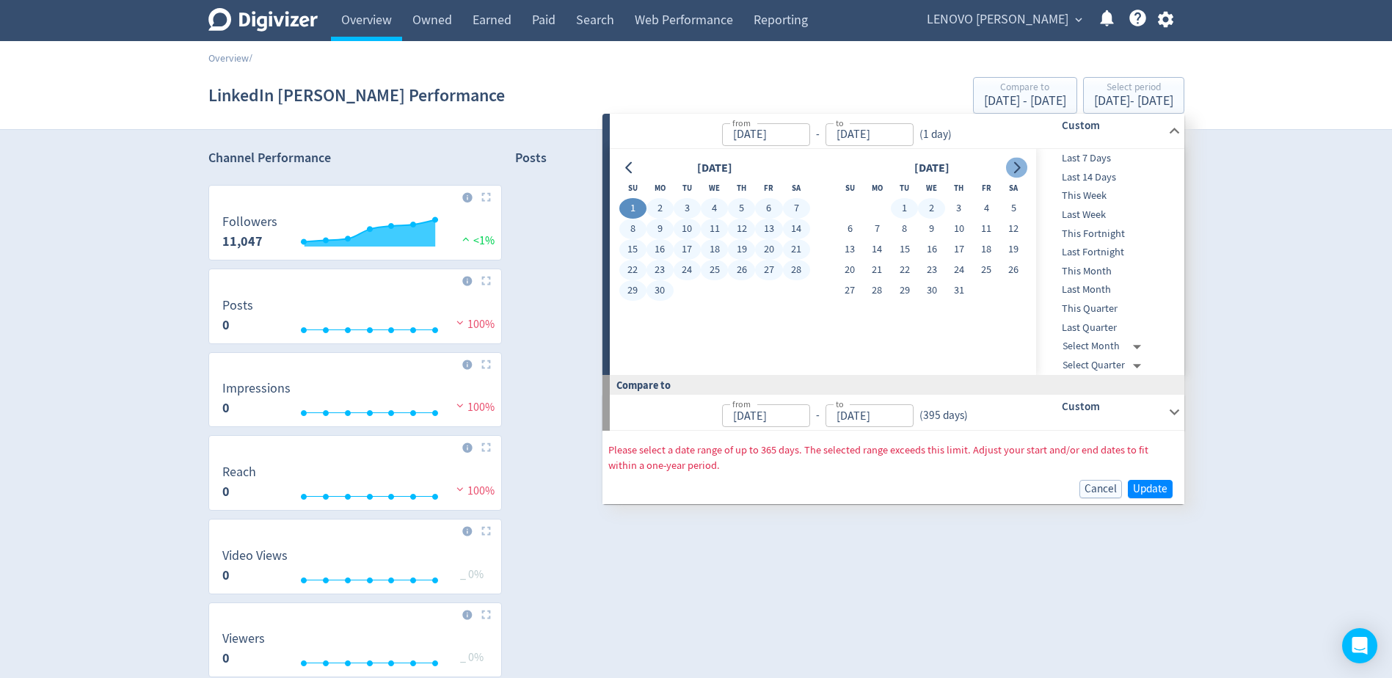
click at [1016, 164] on icon "Go to next month" at bounding box center [1017, 168] width 7 height 12
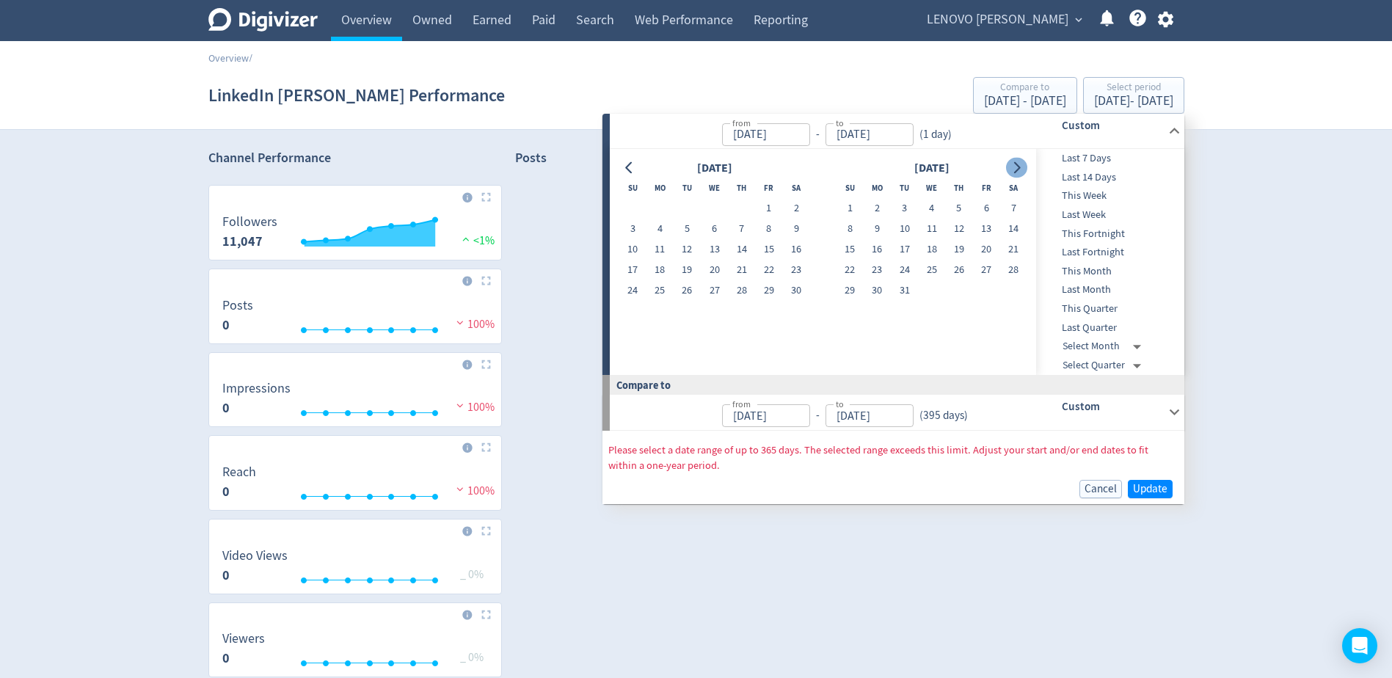
click at [1016, 164] on icon "Go to next month" at bounding box center [1017, 168] width 7 height 12
click at [1016, 165] on icon "Go to next month" at bounding box center [1017, 168] width 7 height 12
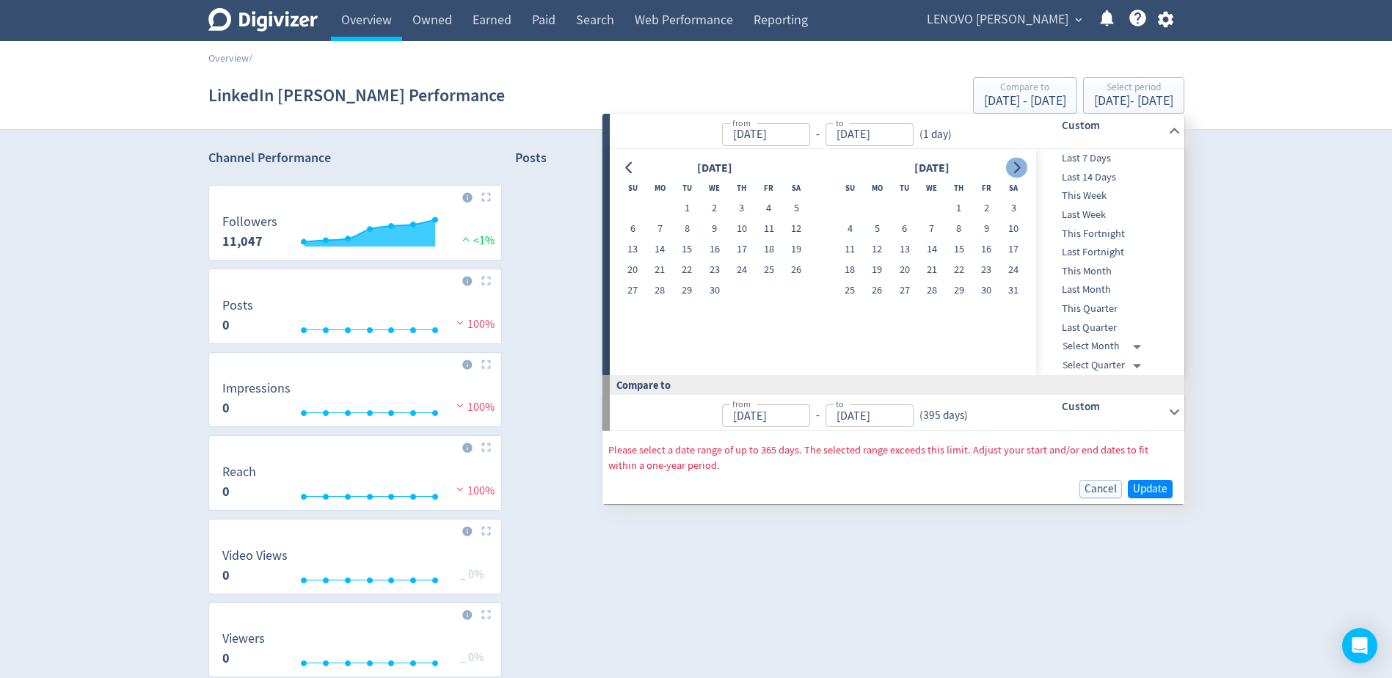
click at [1016, 165] on icon "Go to next month" at bounding box center [1017, 168] width 7 height 12
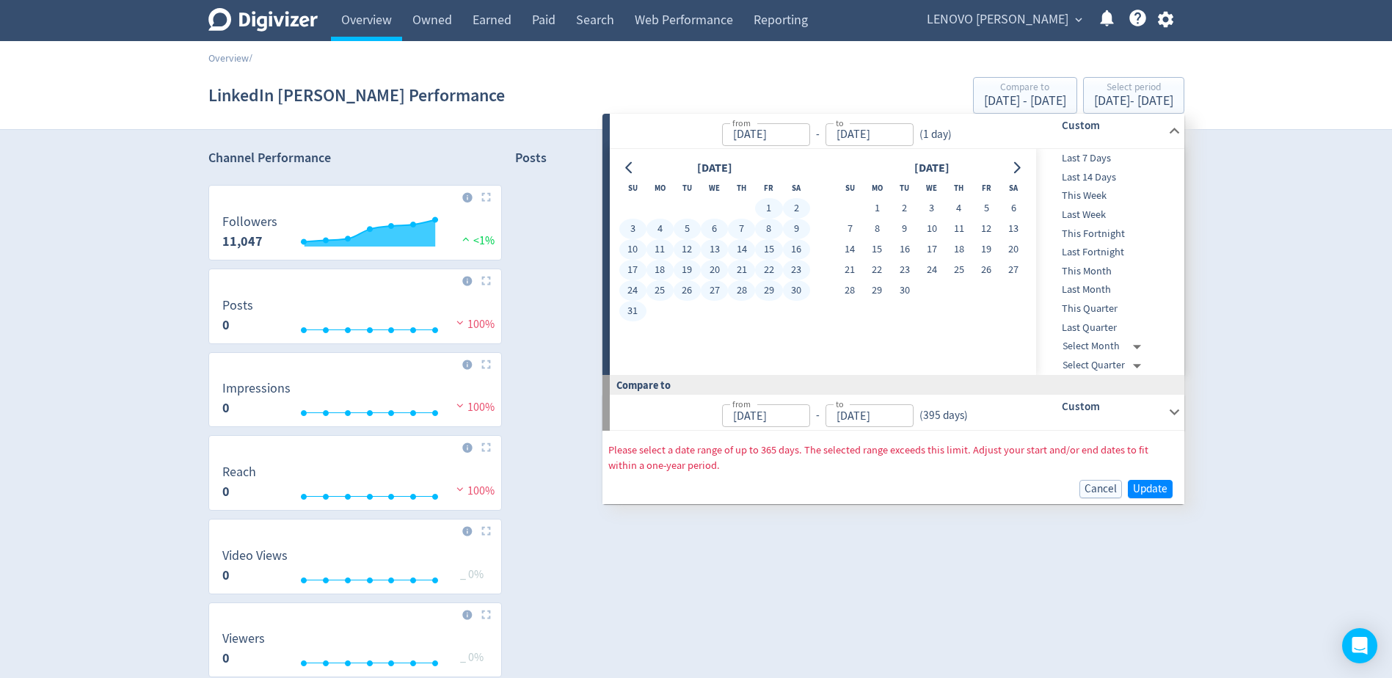
click at [634, 313] on button "31" at bounding box center [632, 311] width 27 height 21
type input "Aug 31, 2025"
type input "Sep 02, 2023"
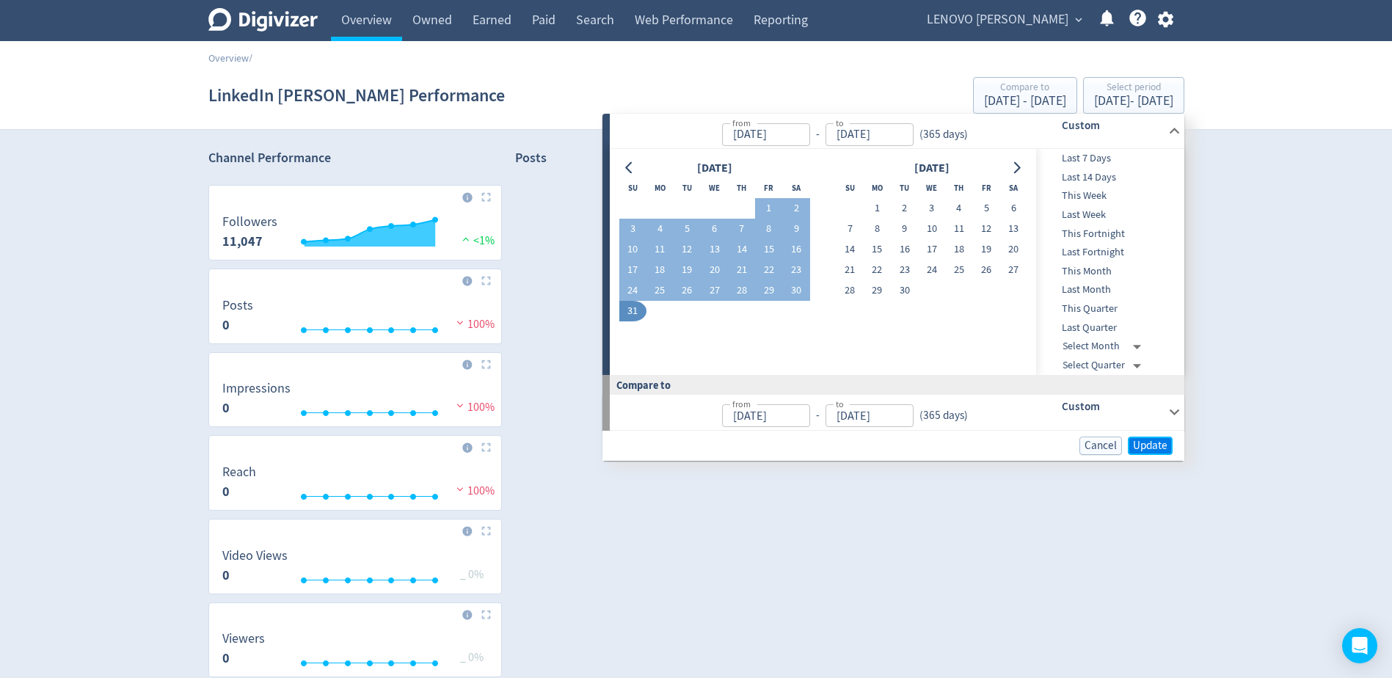
click at [1135, 448] on span "Update" at bounding box center [1150, 445] width 34 height 11
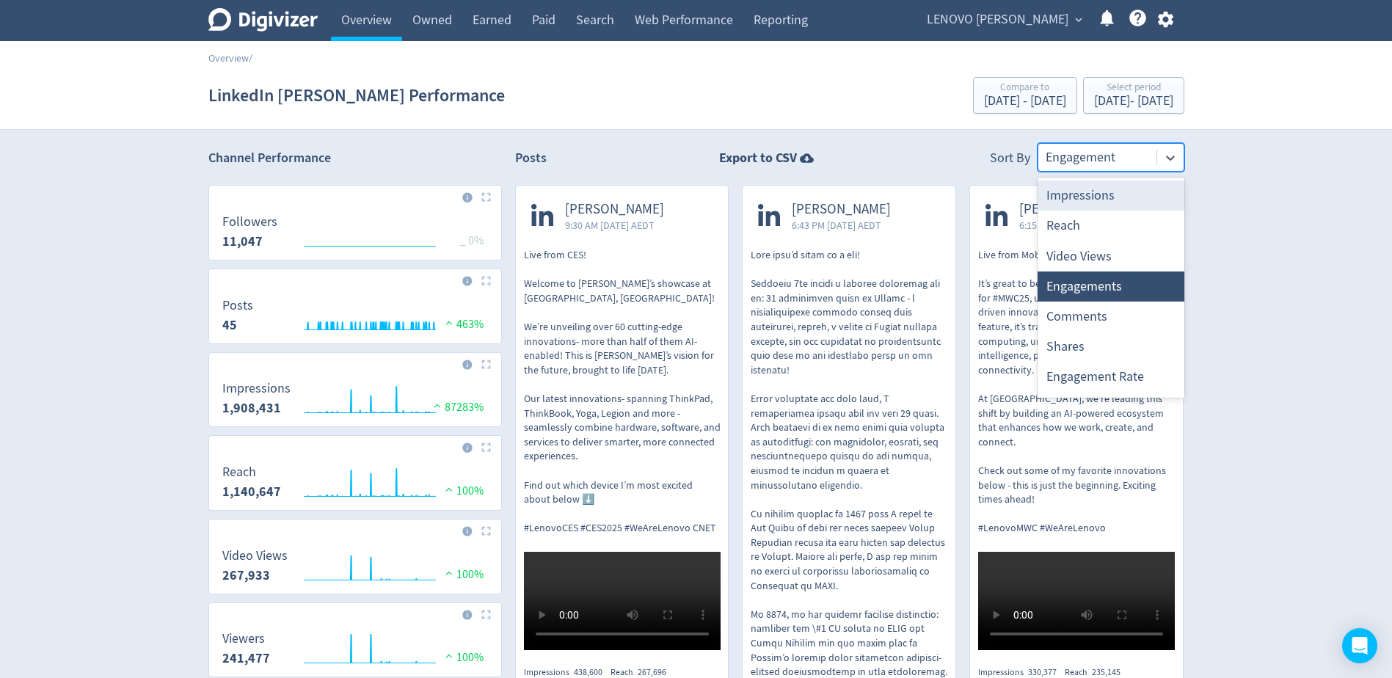
click at [1083, 164] on div at bounding box center [1097, 157] width 103 height 21
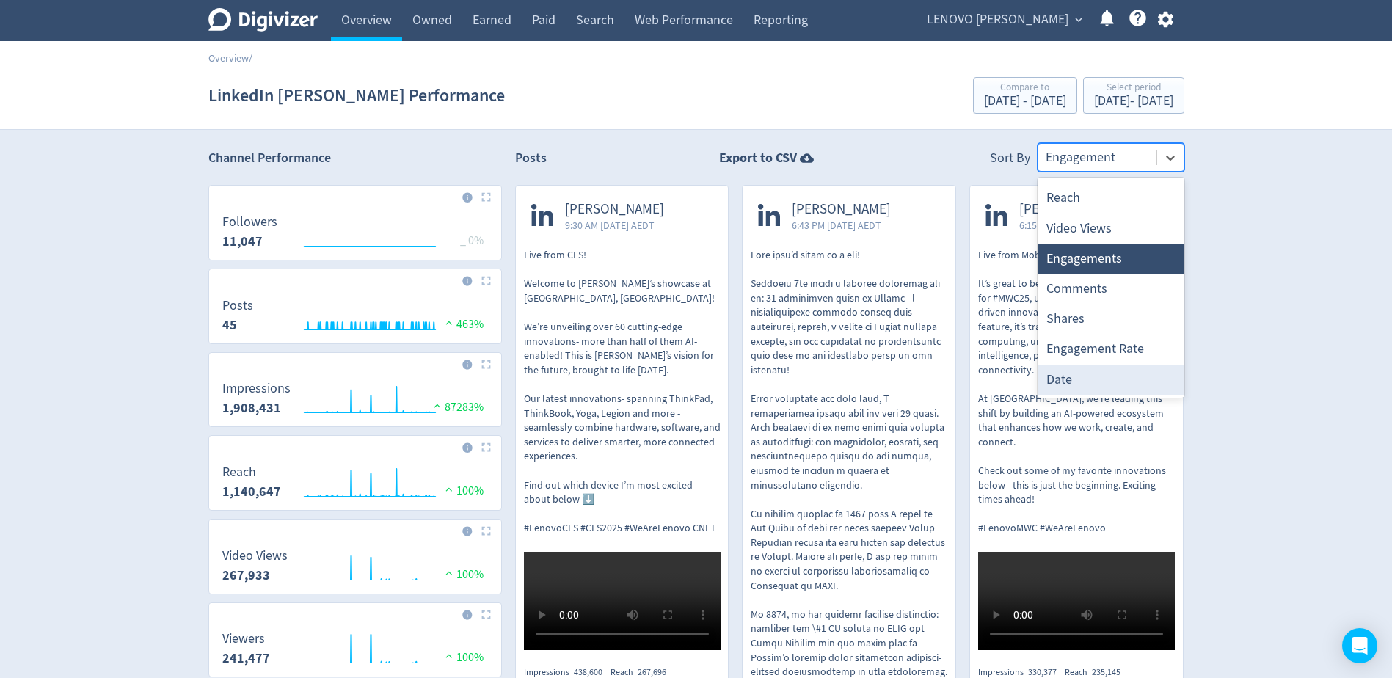
click at [1098, 374] on div "Date" at bounding box center [1111, 380] width 147 height 30
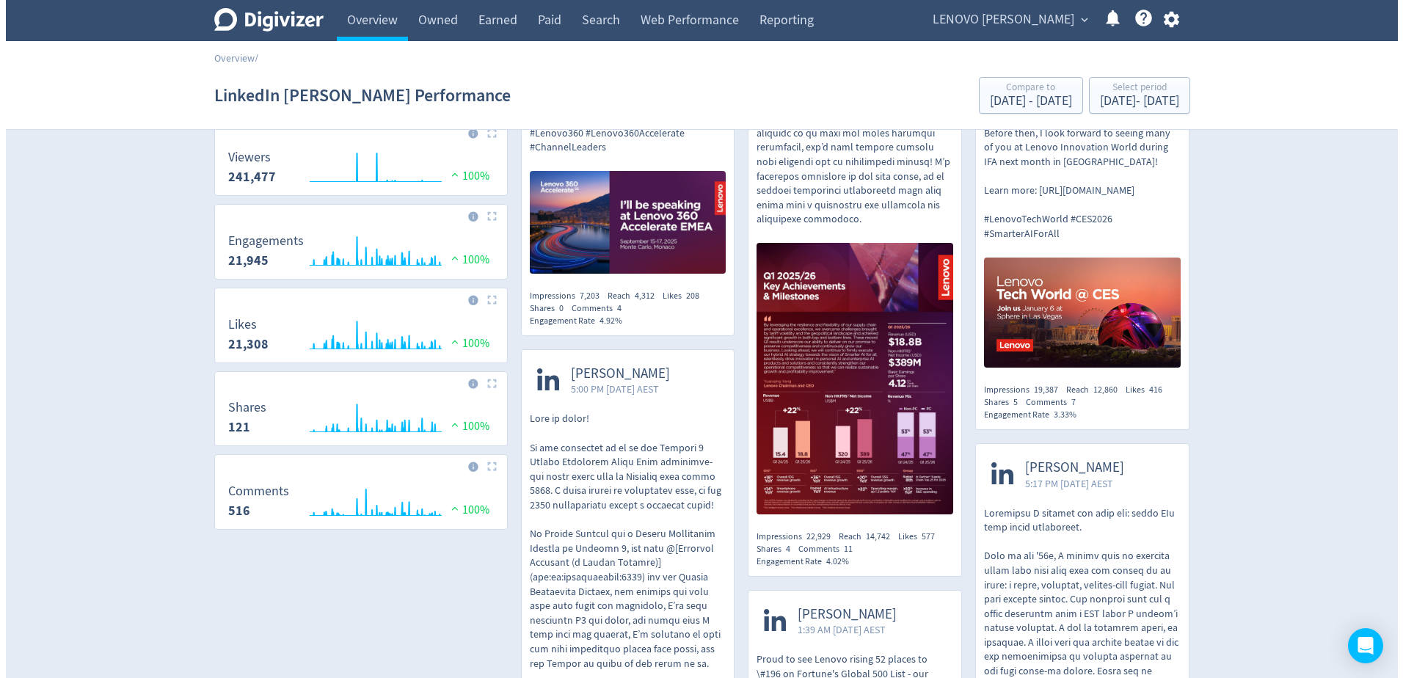
scroll to position [0, 0]
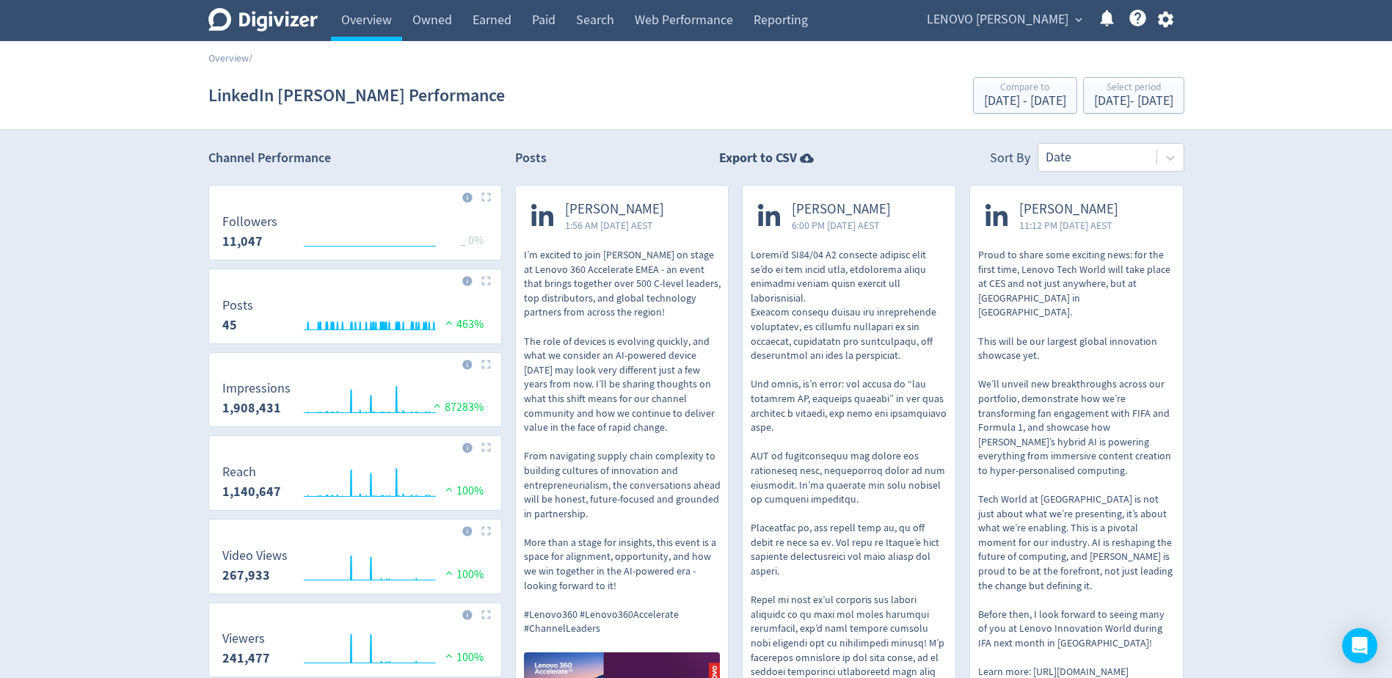
click at [1049, 17] on span "LENOVO [PERSON_NAME]" at bounding box center [998, 19] width 142 height 23
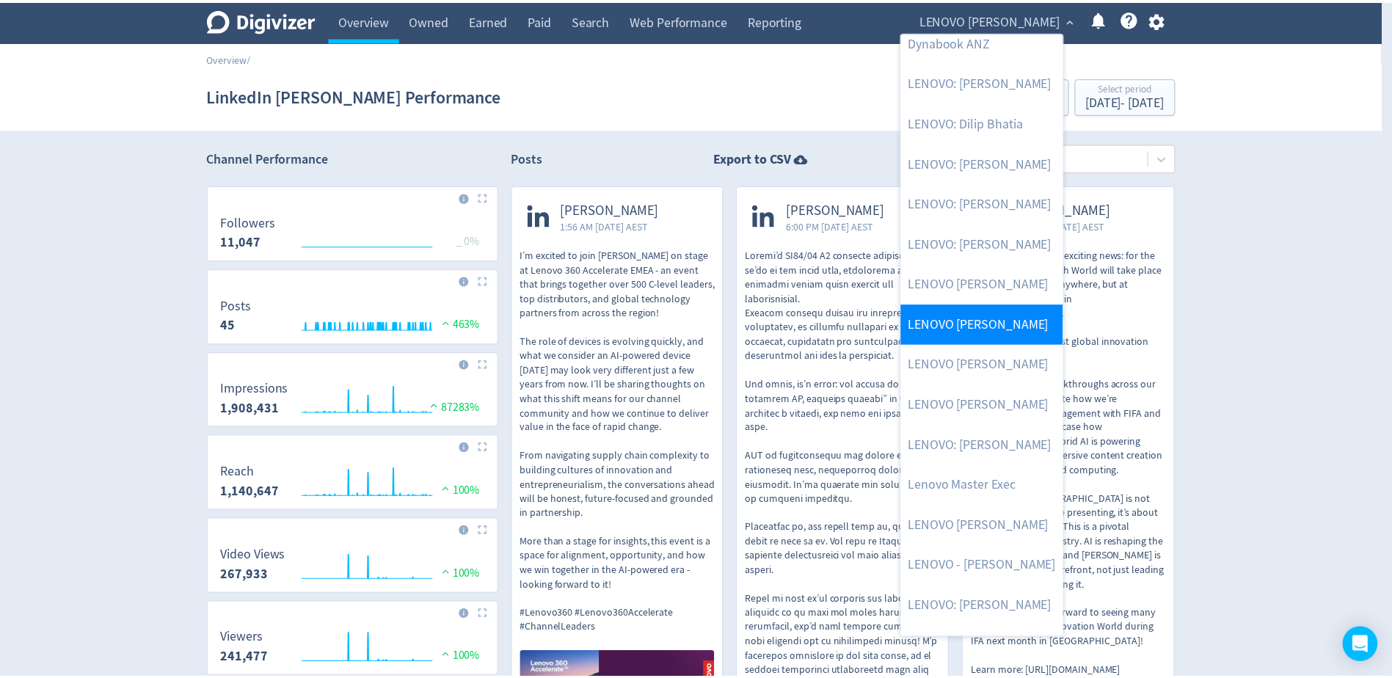
scroll to position [242, 0]
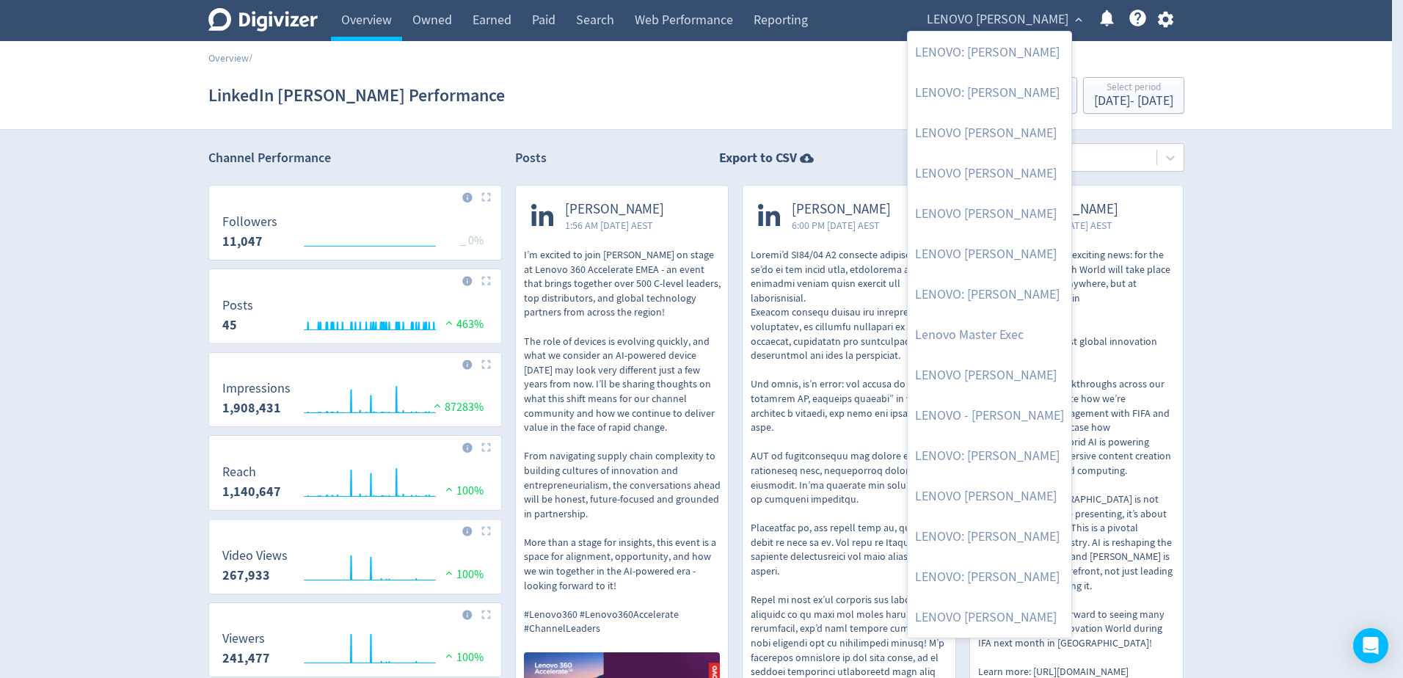
click at [1311, 131] on div at bounding box center [701, 339] width 1403 height 678
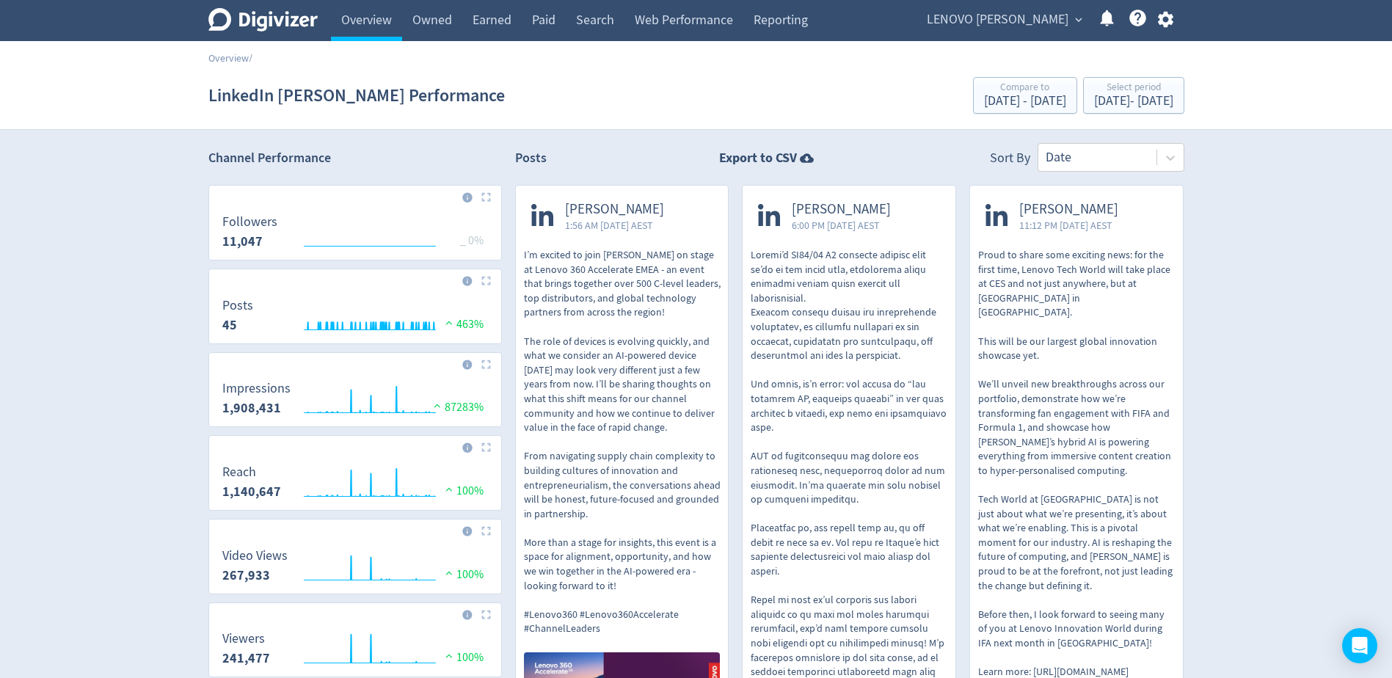
click at [1164, 12] on icon "button" at bounding box center [1165, 20] width 15 height 16
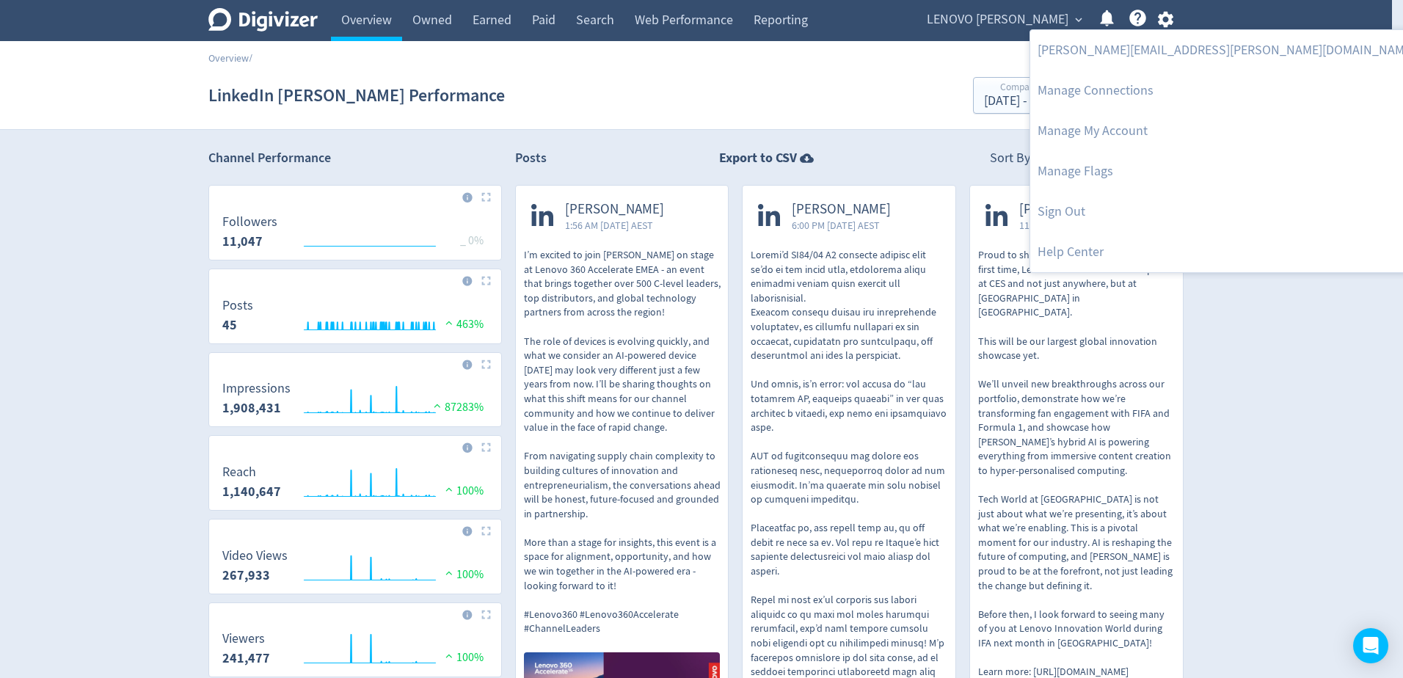
click at [1310, 340] on div at bounding box center [701, 339] width 1403 height 678
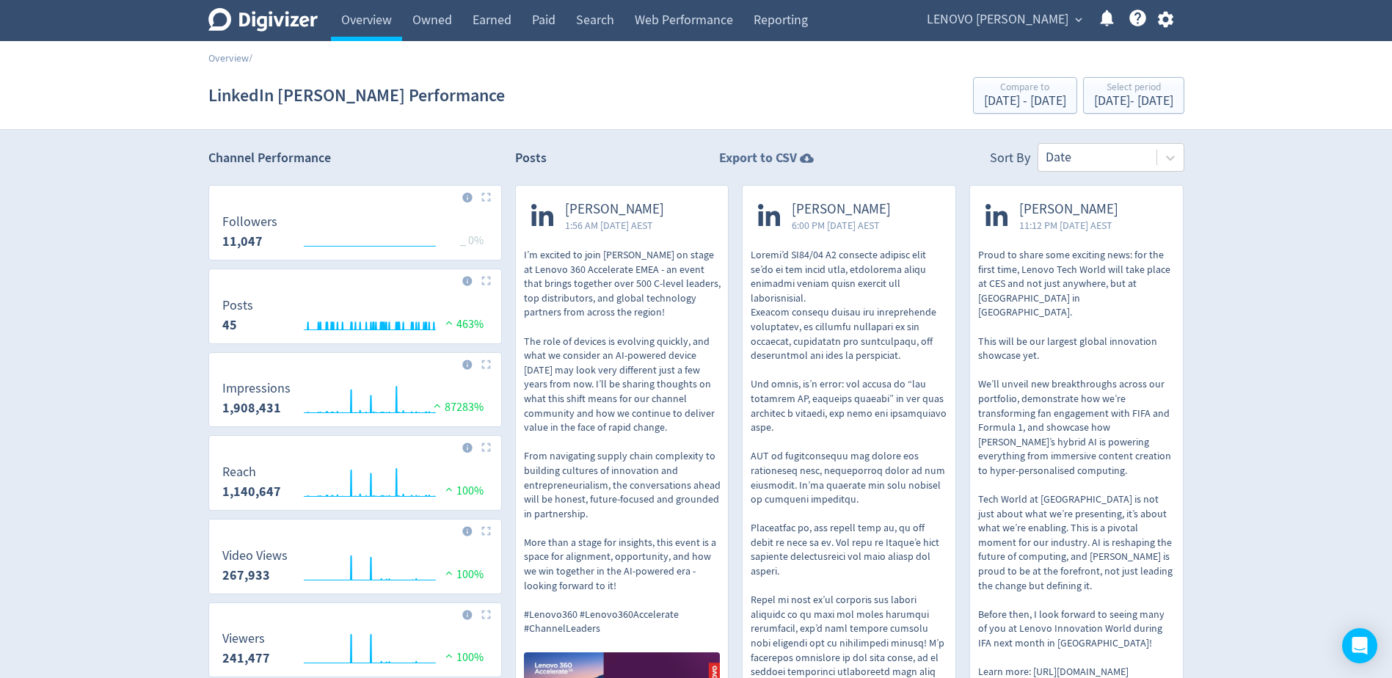
click at [803, 155] on icon at bounding box center [807, 158] width 20 height 14
click at [1123, 103] on div "Sep 1, 2024 - Aug 31, 2025" at bounding box center [1133, 101] width 79 height 13
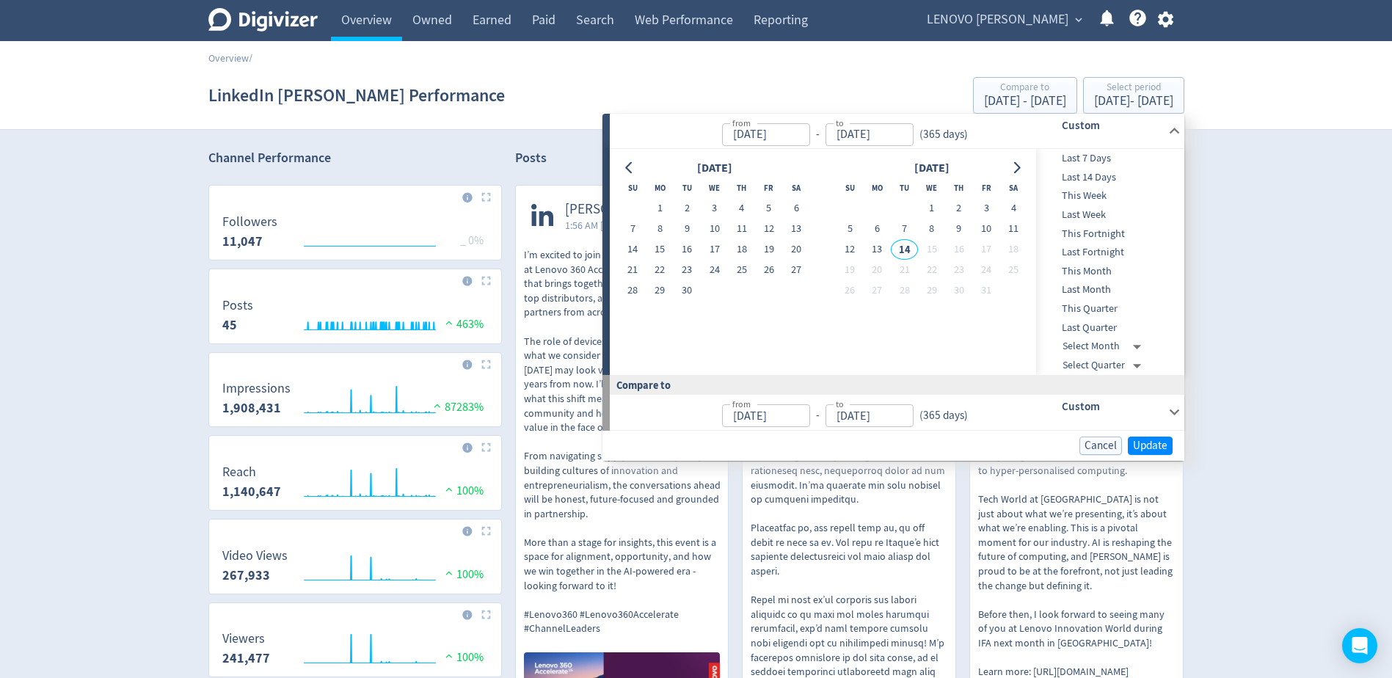
click at [1111, 283] on span "Last Month" at bounding box center [1108, 290] width 145 height 16
type input "Sep 01, 2025"
type input "[DATE]"
type input "Aug 01, 2025"
type input "Aug 31, 2025"
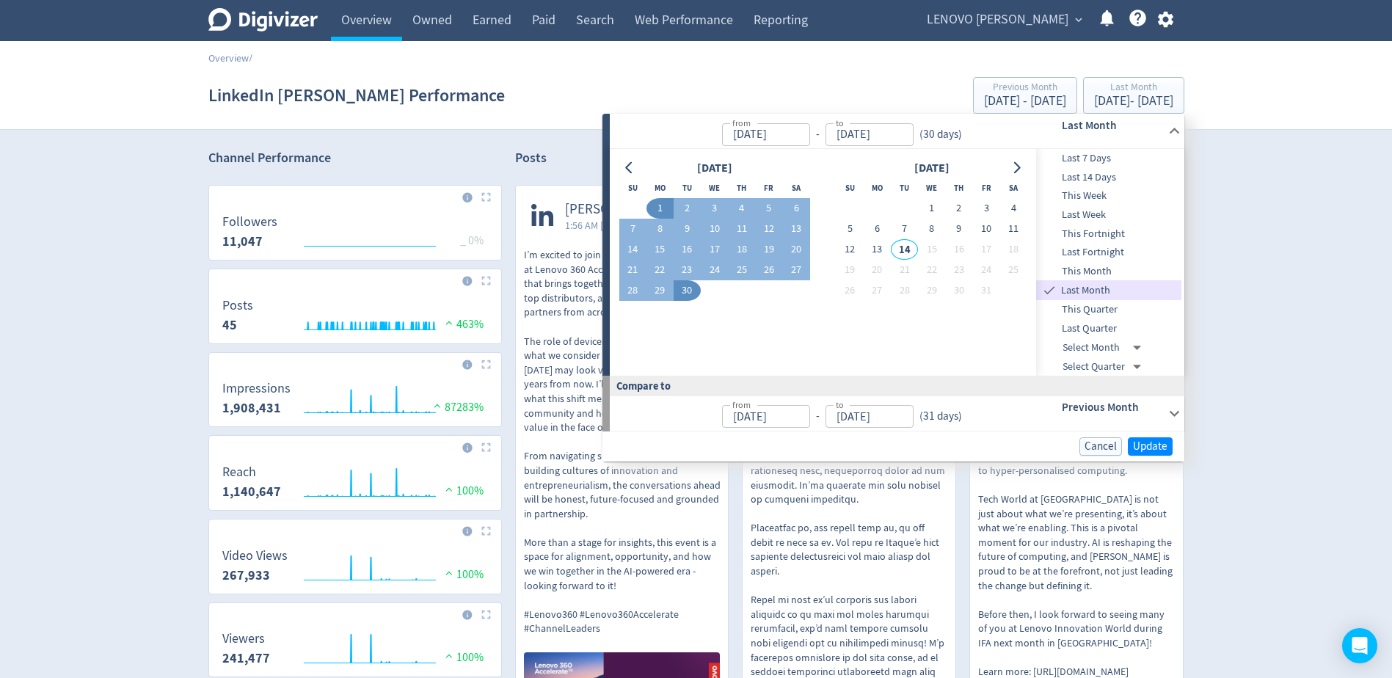
click at [1156, 459] on div "Cancel Update" at bounding box center [894, 447] width 582 height 30
click at [1140, 445] on span "Update" at bounding box center [1150, 446] width 34 height 11
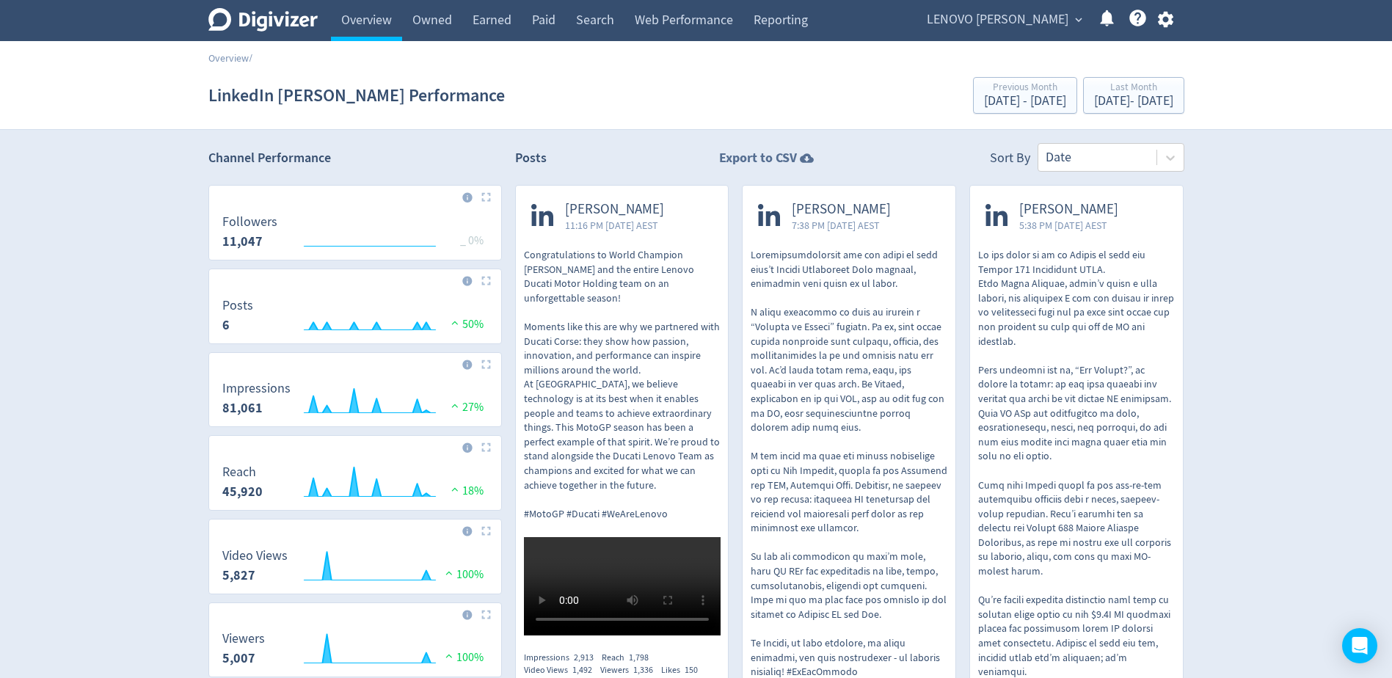
click at [775, 161] on strong "Export to CSV" at bounding box center [758, 158] width 78 height 18
